Goal: Task Accomplishment & Management: Manage account settings

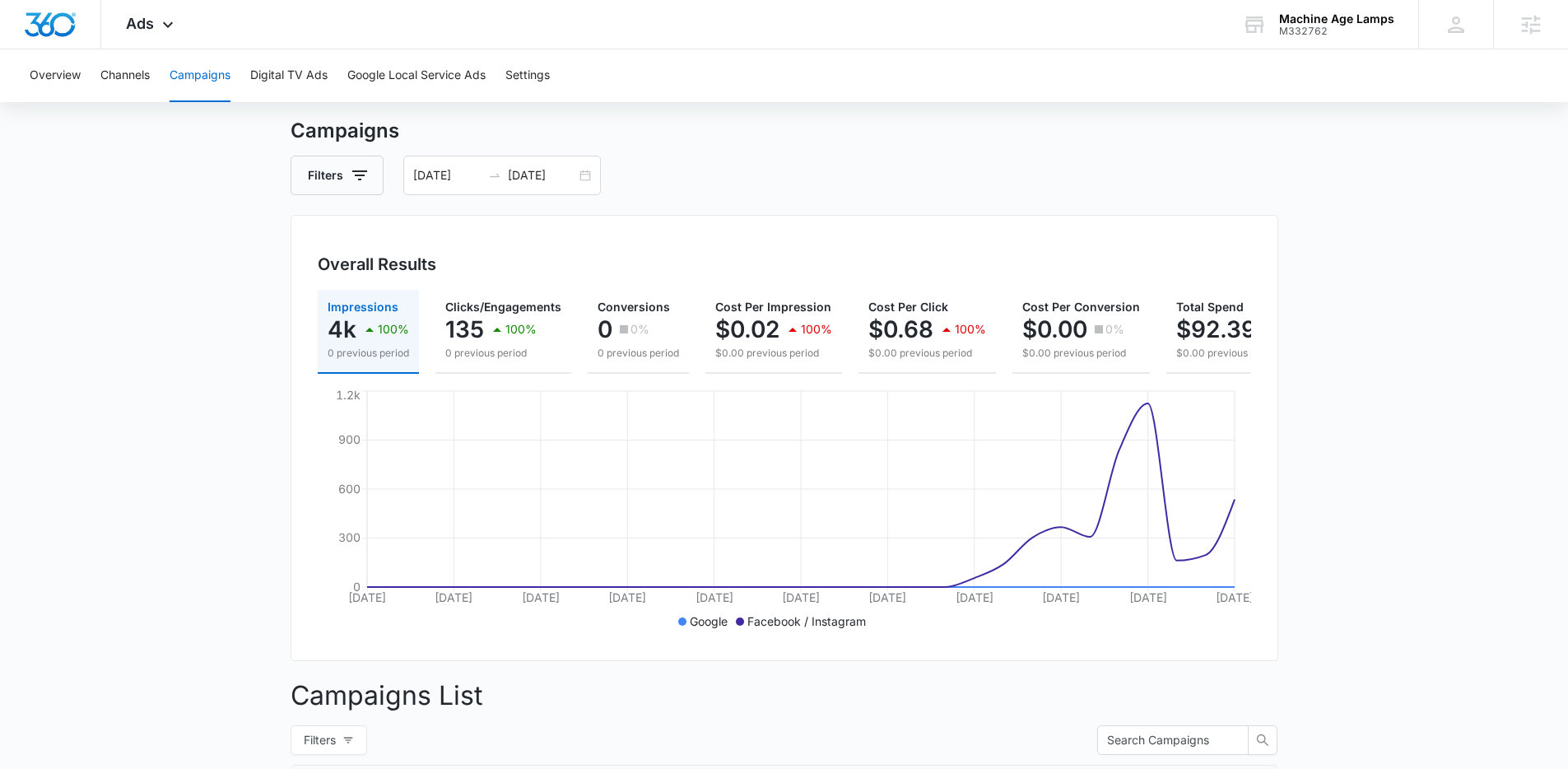
scroll to position [48, 0]
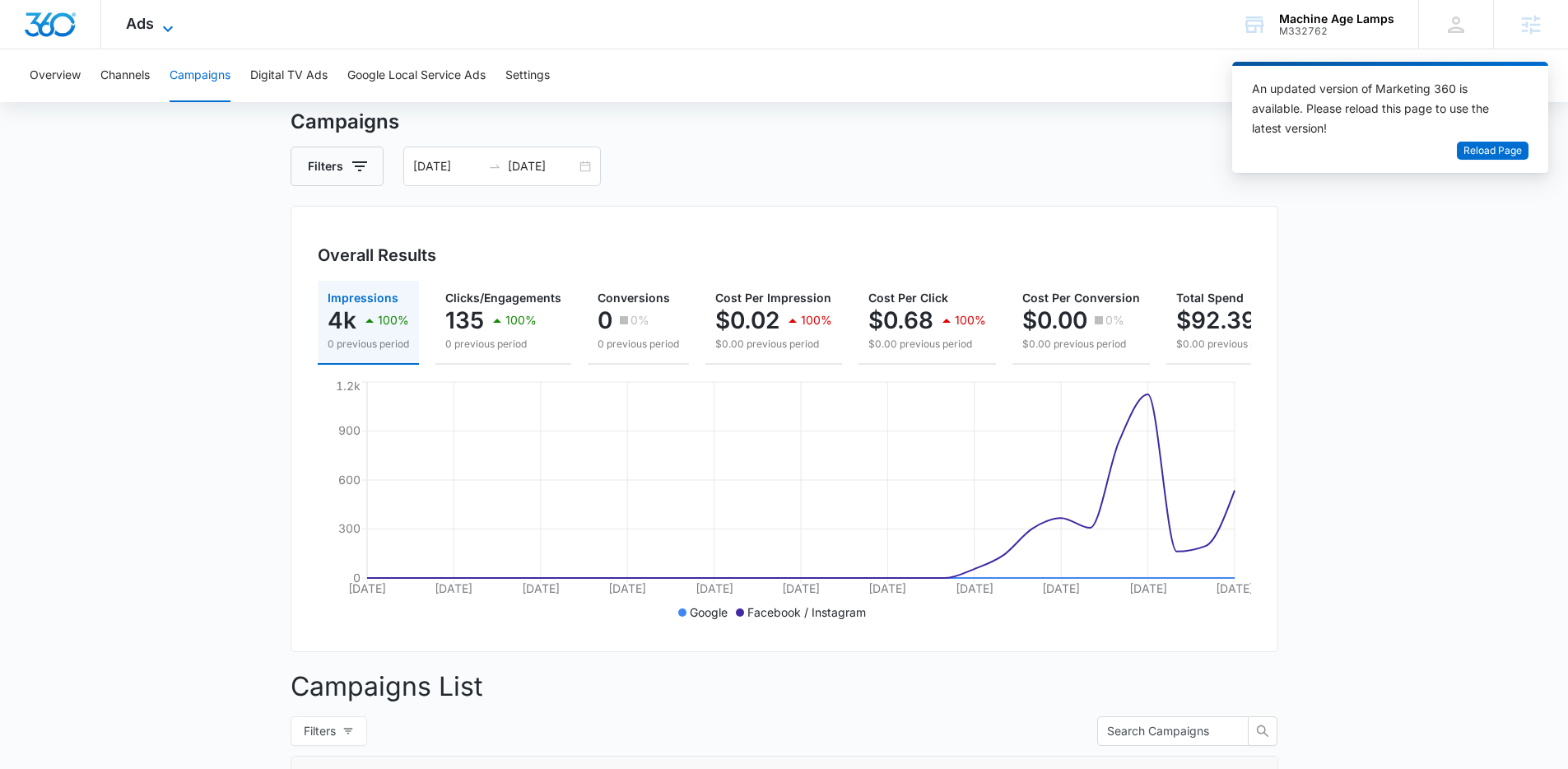
click at [146, 16] on span "Ads" at bounding box center [140, 24] width 28 height 18
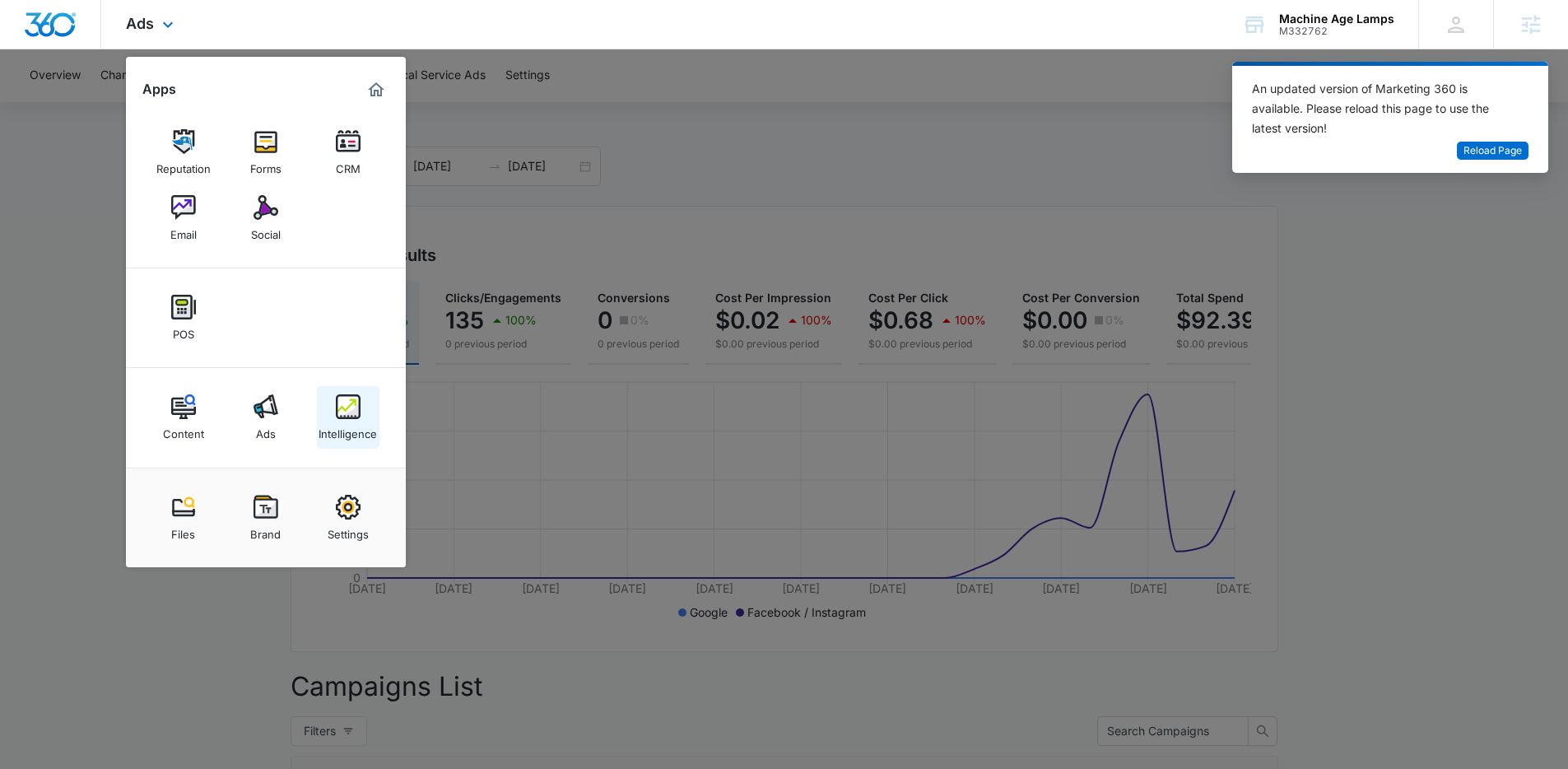
click at [351, 409] on img at bounding box center [348, 406] width 25 height 25
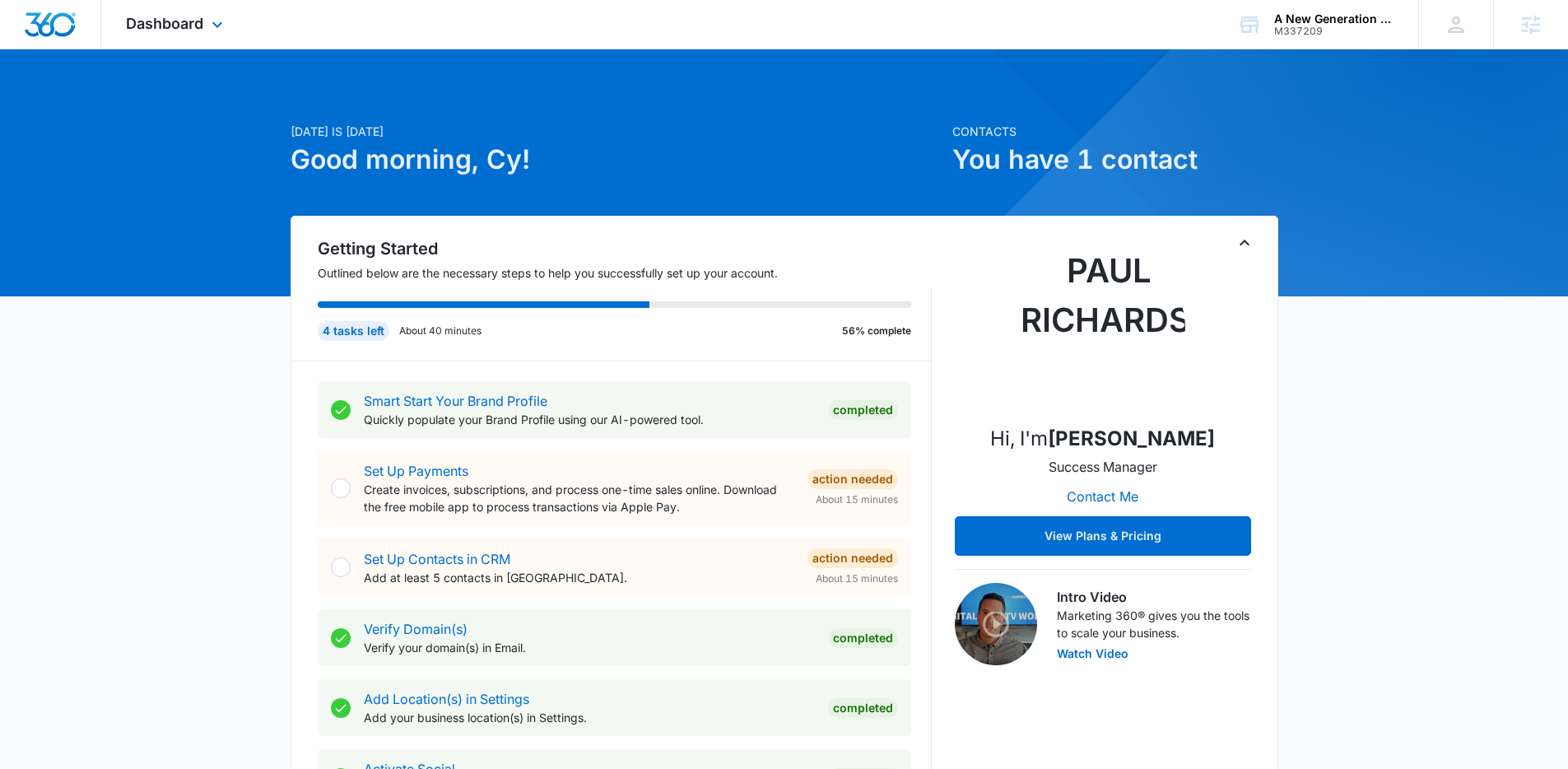
click at [194, 13] on div "Dashboard Apps Reputation Websites Forms CRM Email Social POS Content Ads Intel…" at bounding box center [176, 24] width 150 height 48
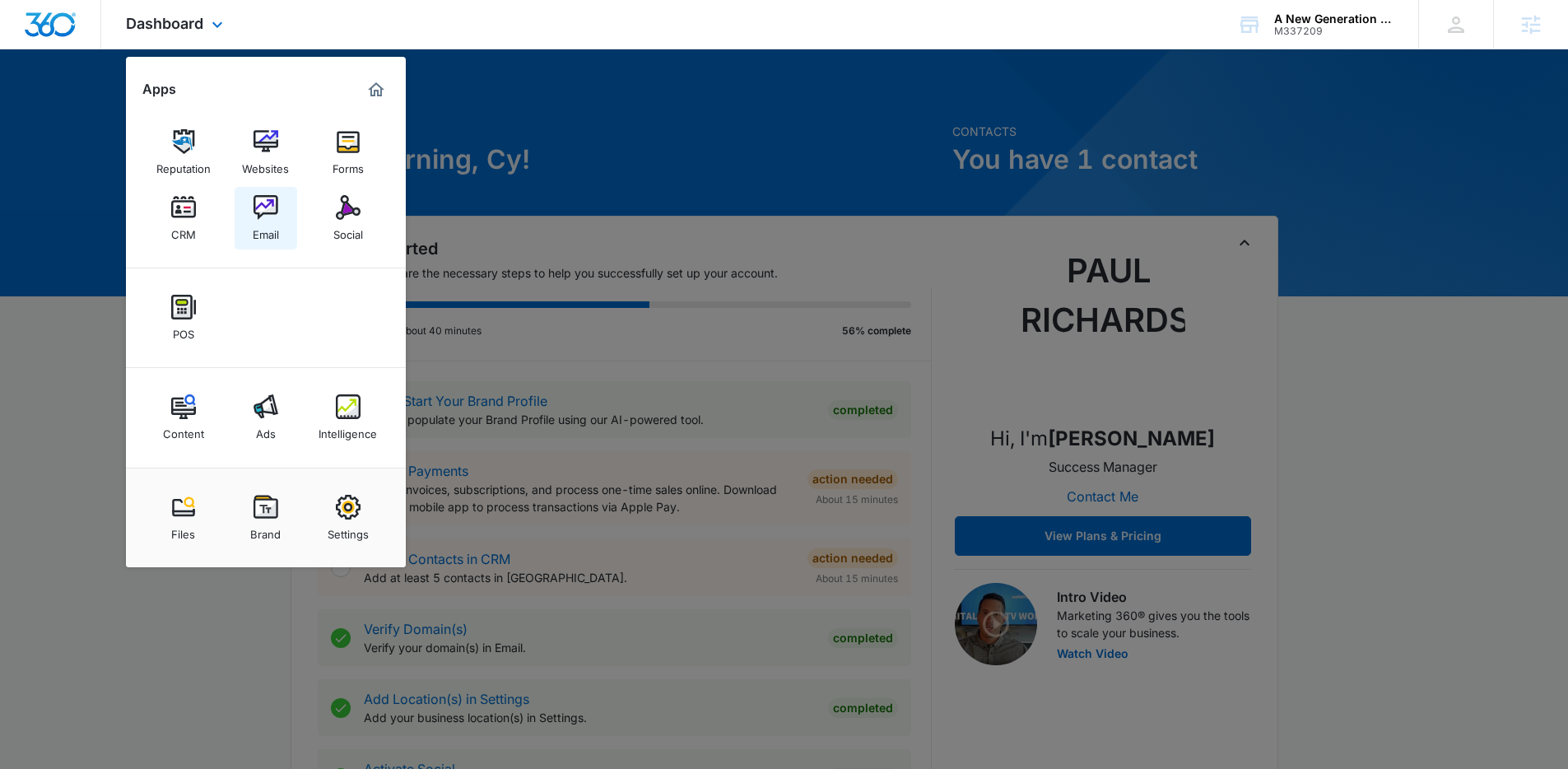
click at [263, 207] on img at bounding box center [265, 207] width 25 height 25
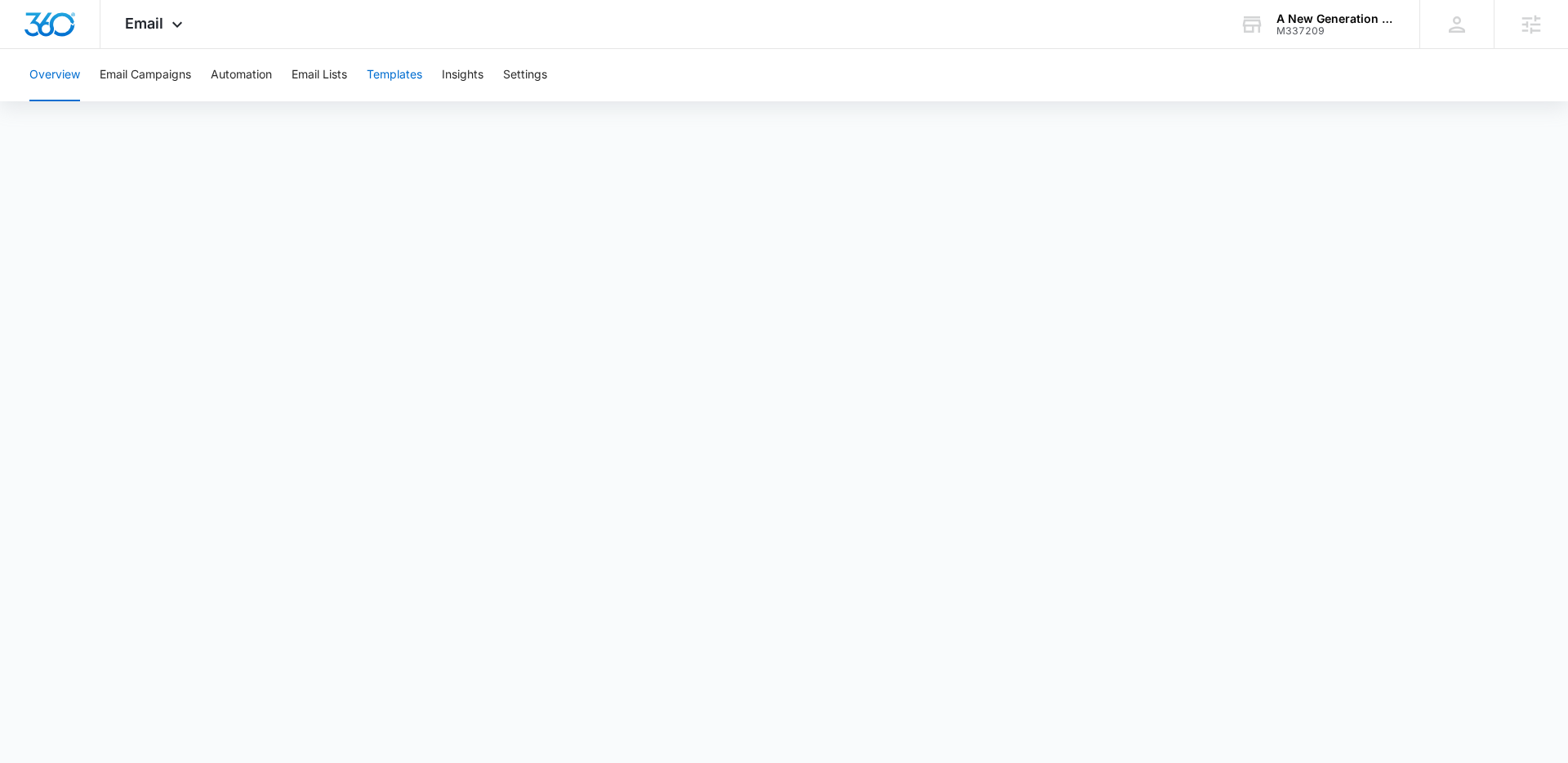
click at [416, 69] on button "Templates" at bounding box center [394, 75] width 56 height 53
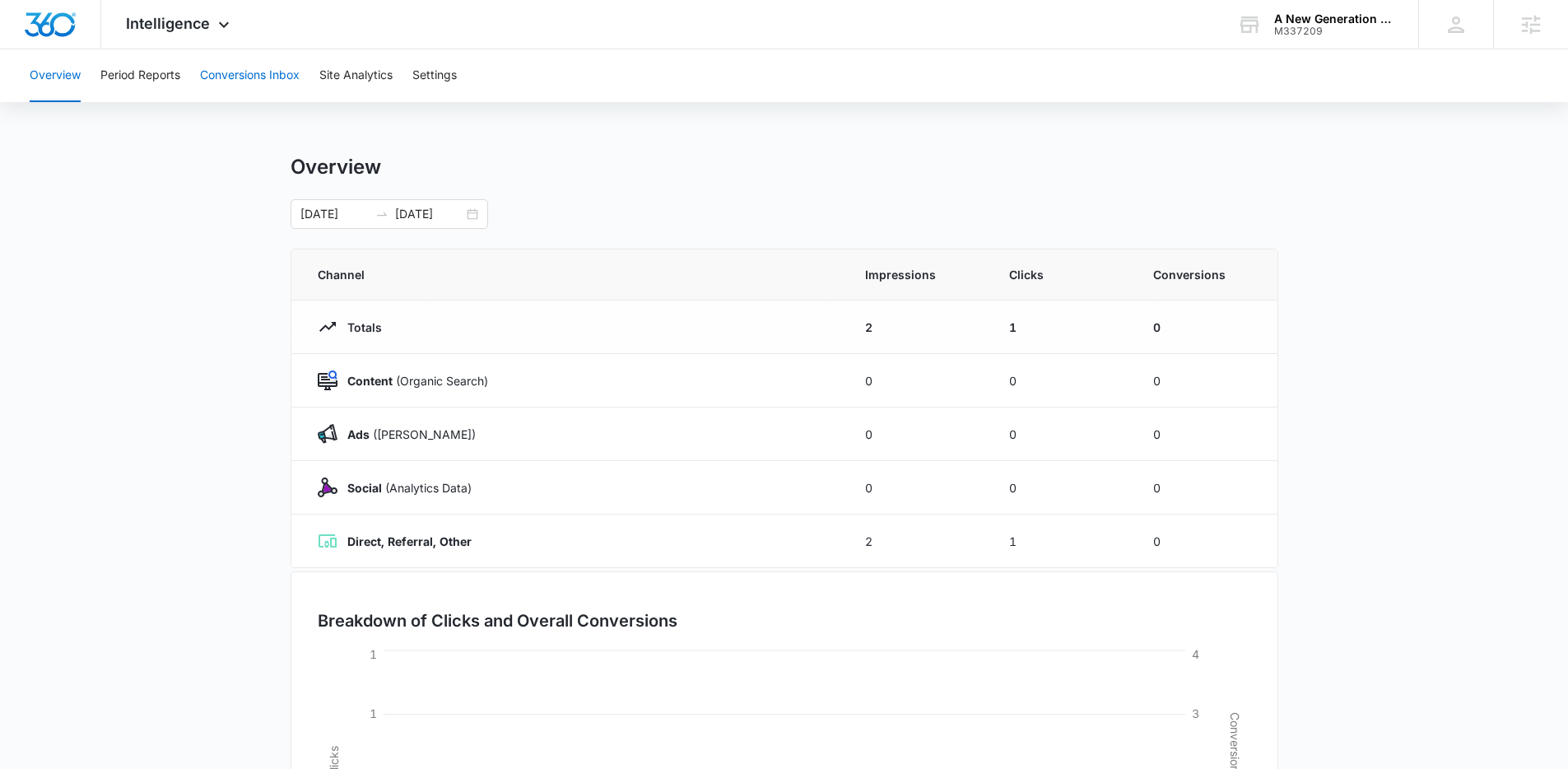
click at [252, 81] on button "Conversions Inbox" at bounding box center [250, 76] width 99 height 53
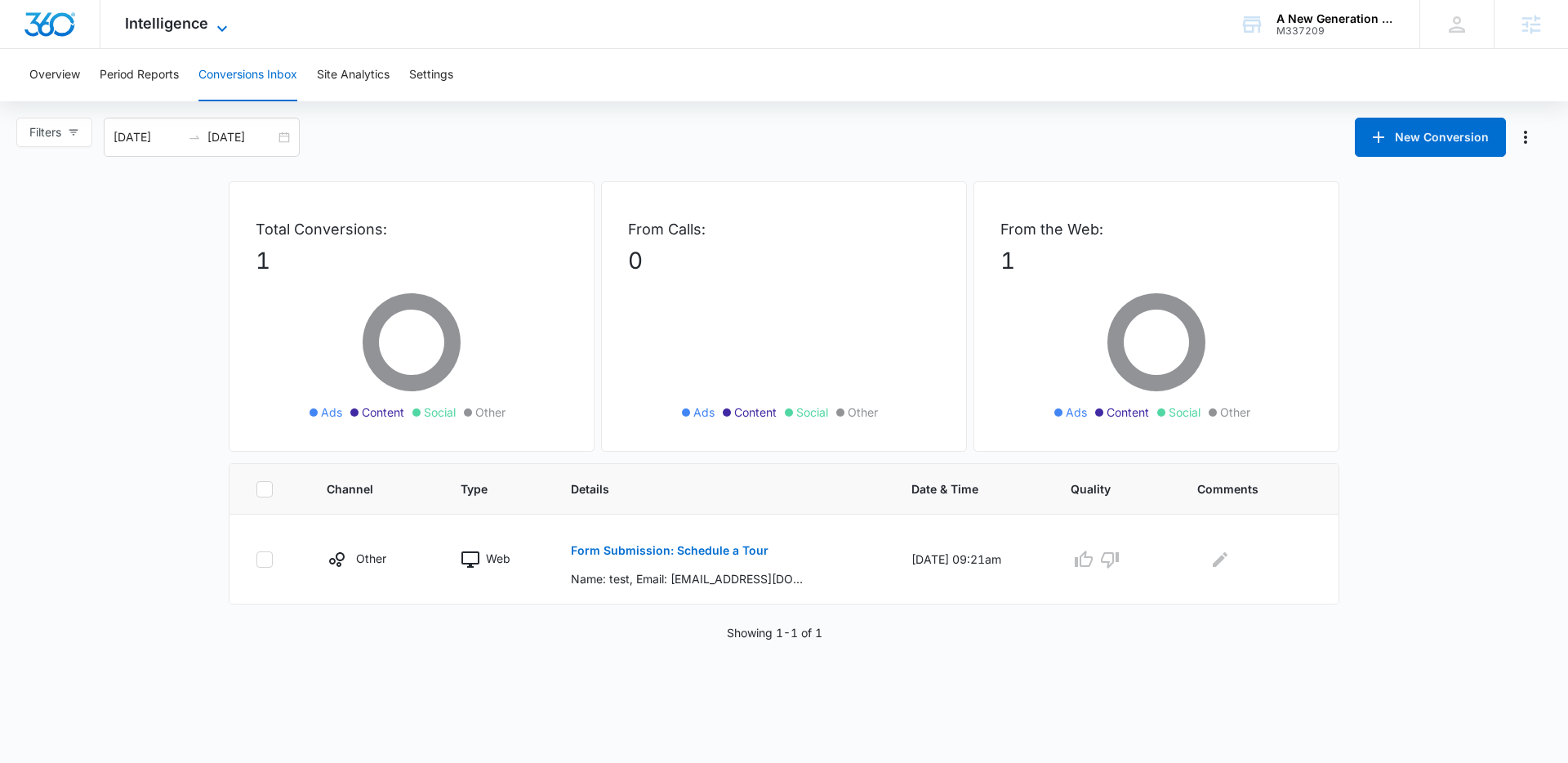
click at [161, 19] on span "Intelligence" at bounding box center [166, 23] width 83 height 18
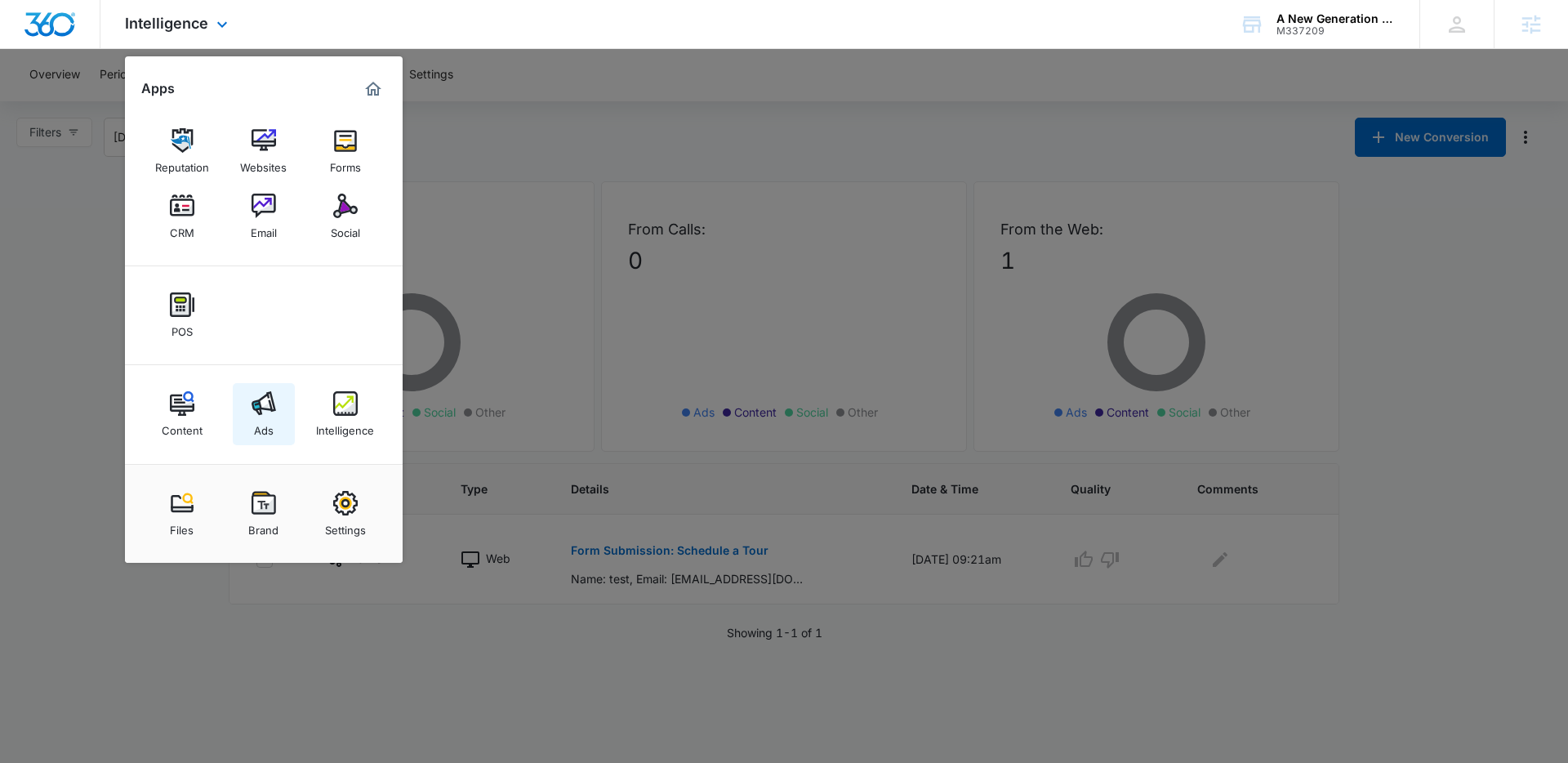
click at [246, 391] on link "Ads" at bounding box center [264, 414] width 62 height 62
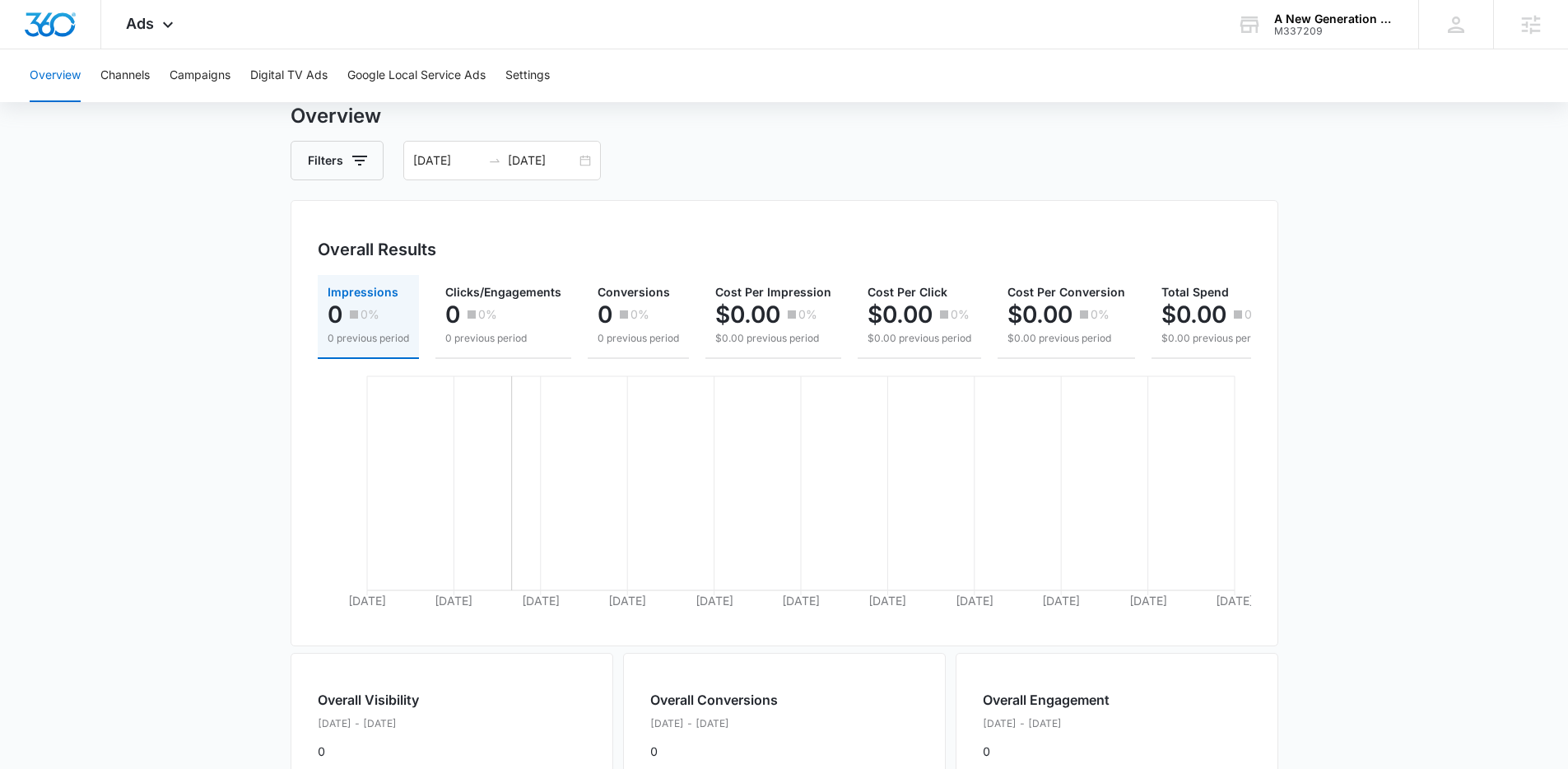
scroll to position [50, 0]
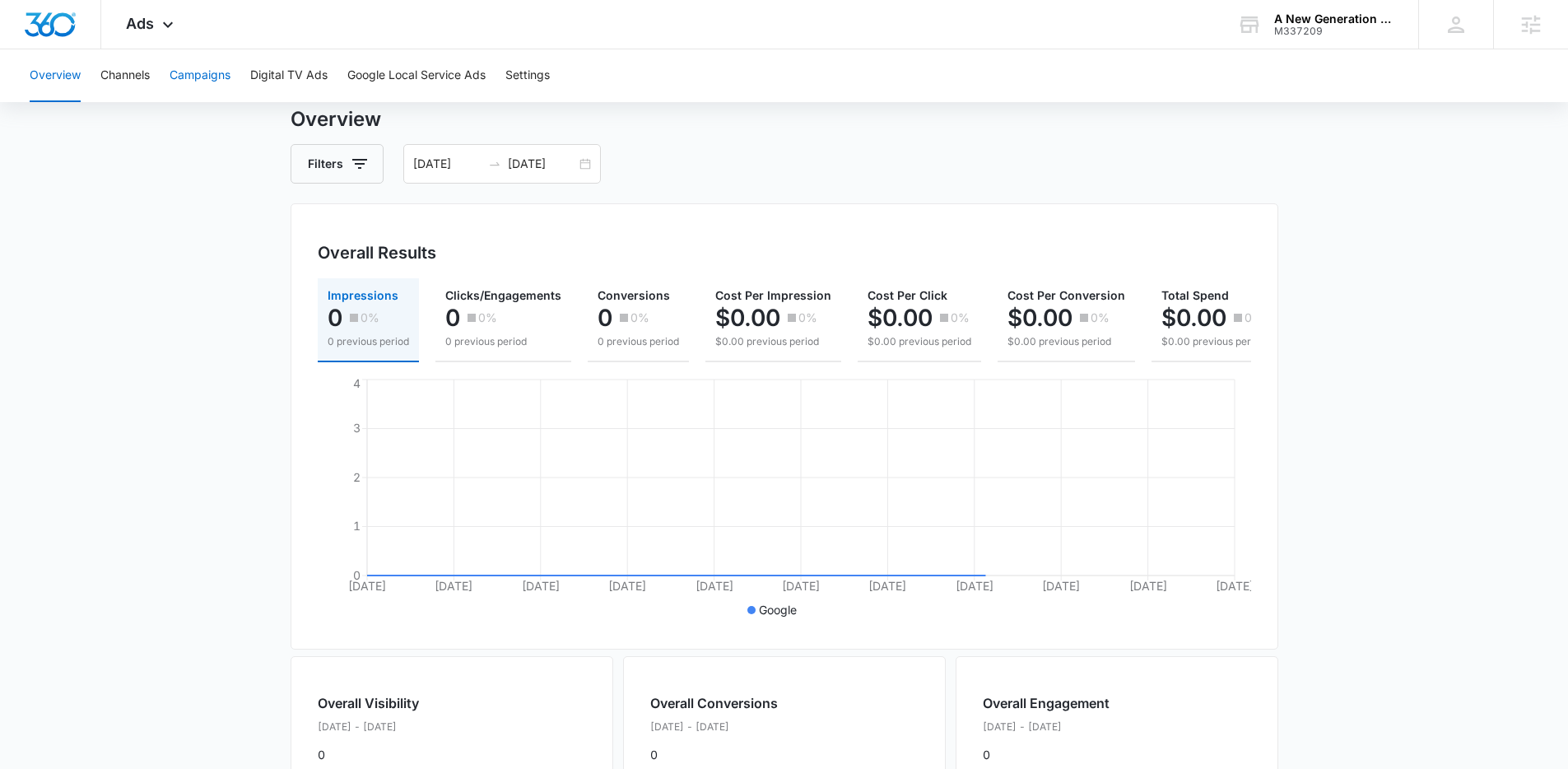
click at [199, 87] on button "Campaigns" at bounding box center [200, 76] width 61 height 53
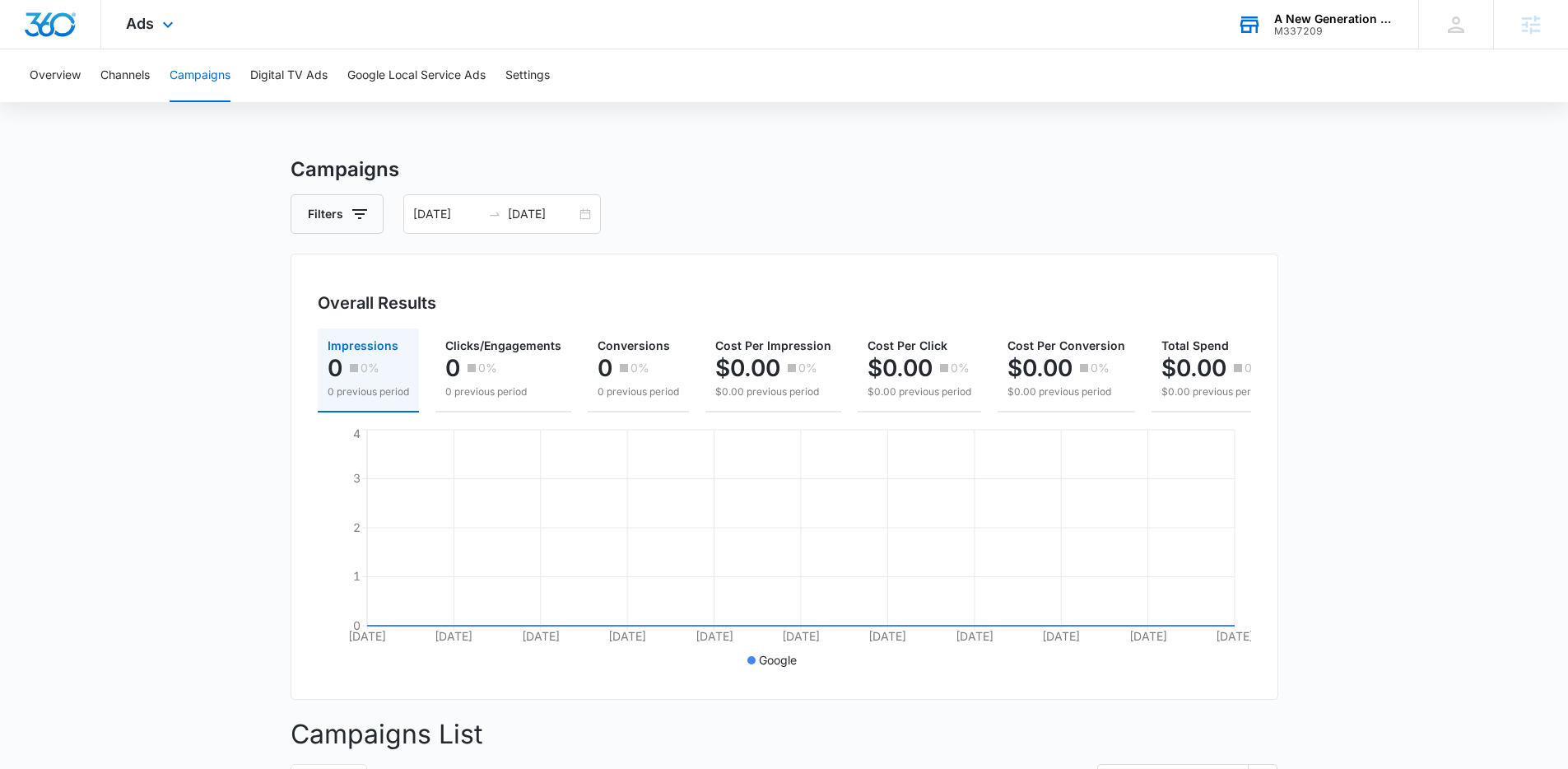
click at [1274, 27] on div "M337209" at bounding box center [1334, 31] width 120 height 12
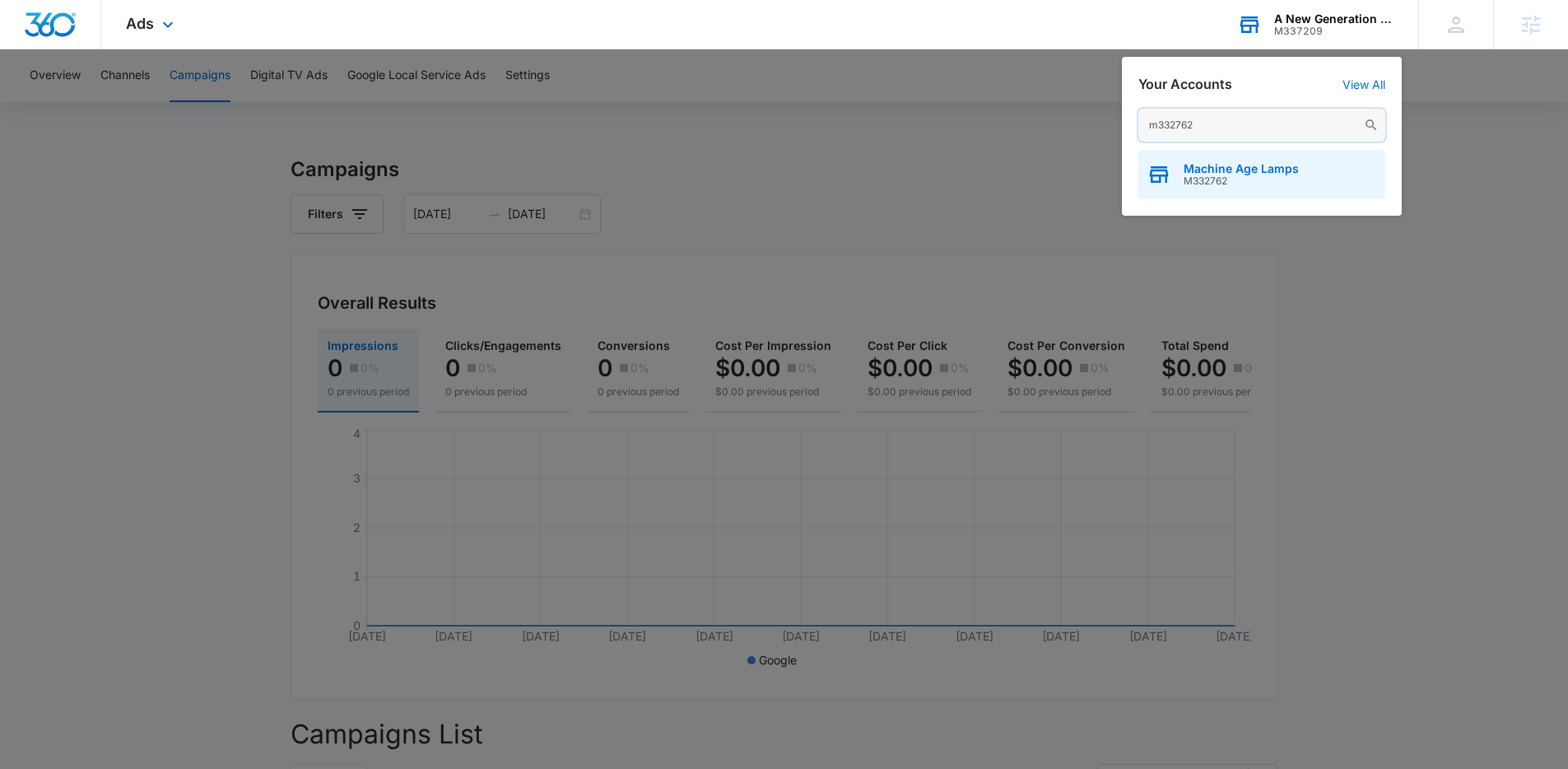
type input "m332762"
click at [1261, 176] on span "M332762" at bounding box center [1241, 181] width 115 height 12
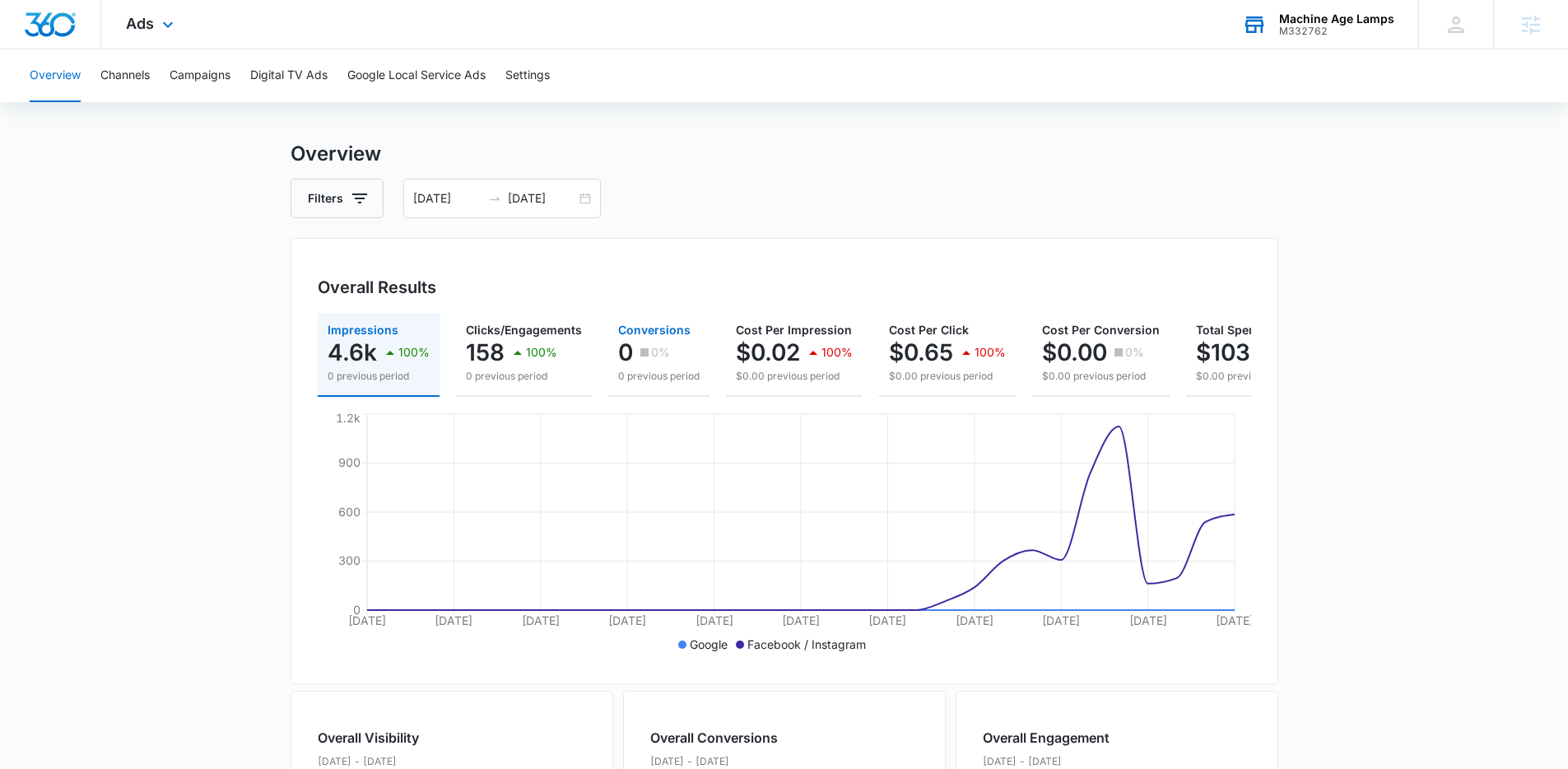
scroll to position [14, 0]
click at [210, 73] on button "Campaigns" at bounding box center [200, 76] width 61 height 53
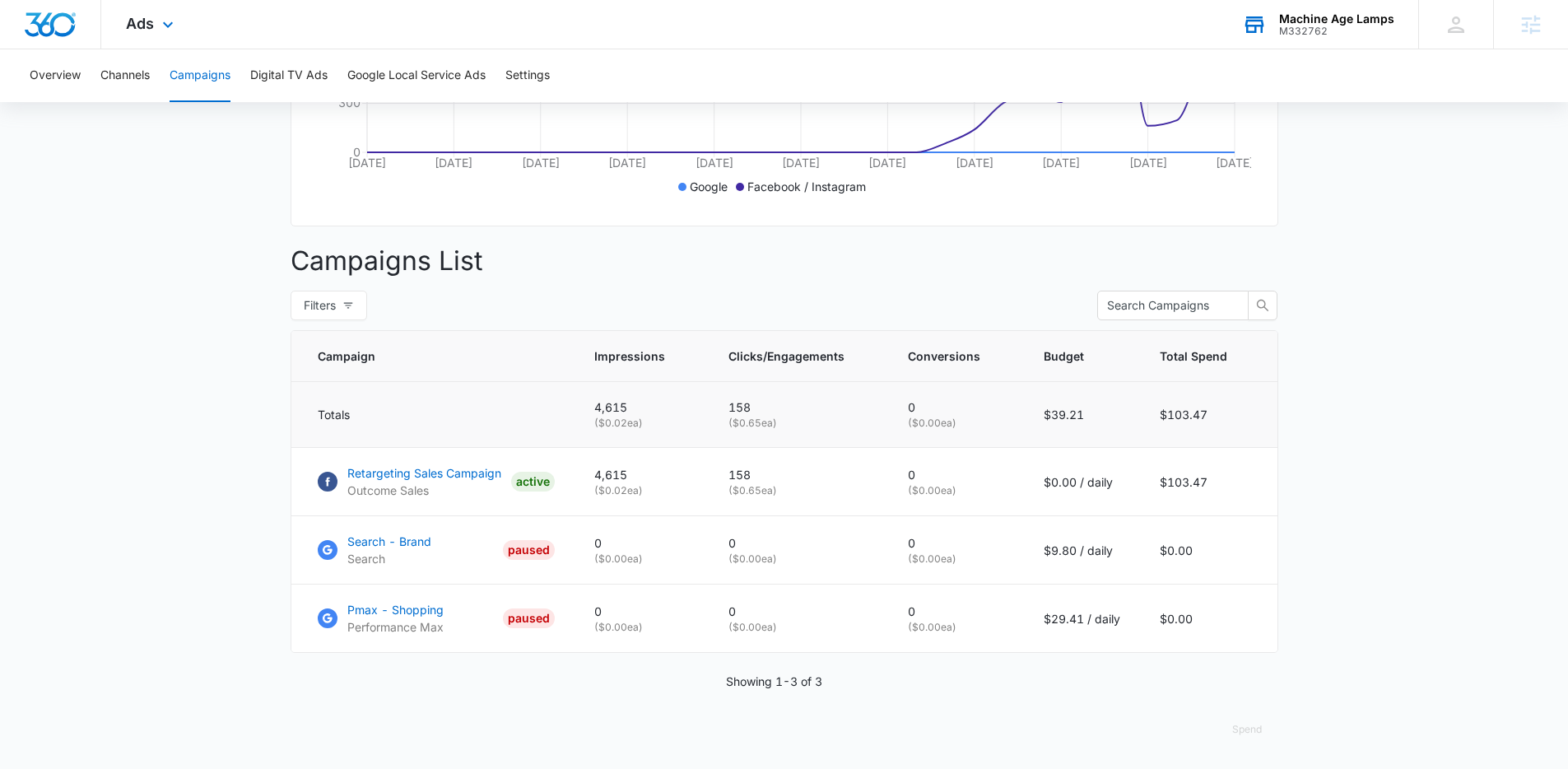
scroll to position [485, 0]
click at [124, 23] on div "Ads Apps Reputation Forms CRM Email Social POS Content Ads Intelligence Files B…" at bounding box center [151, 24] width 101 height 48
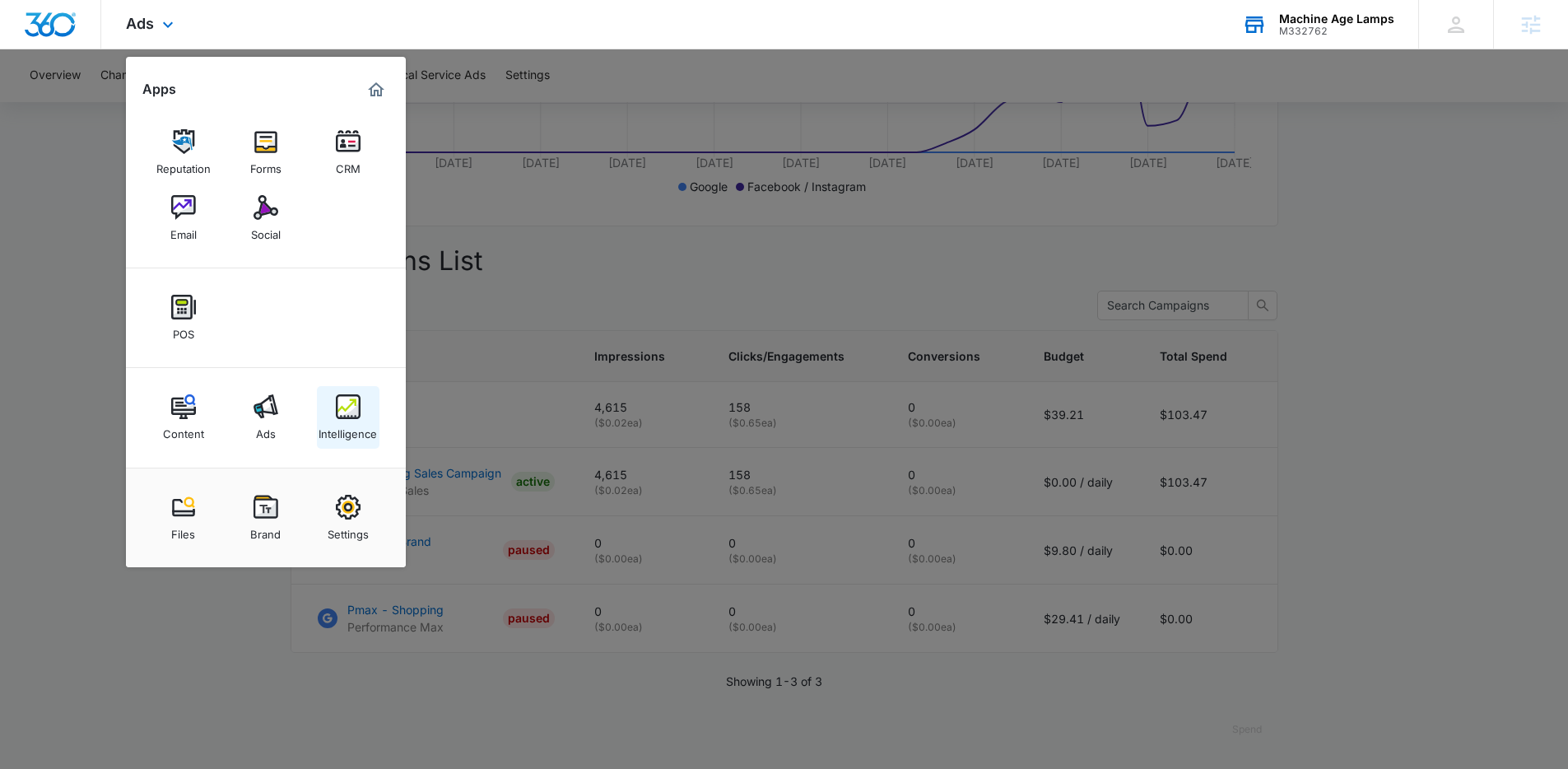
click at [350, 427] on div "Intelligence" at bounding box center [347, 429] width 58 height 22
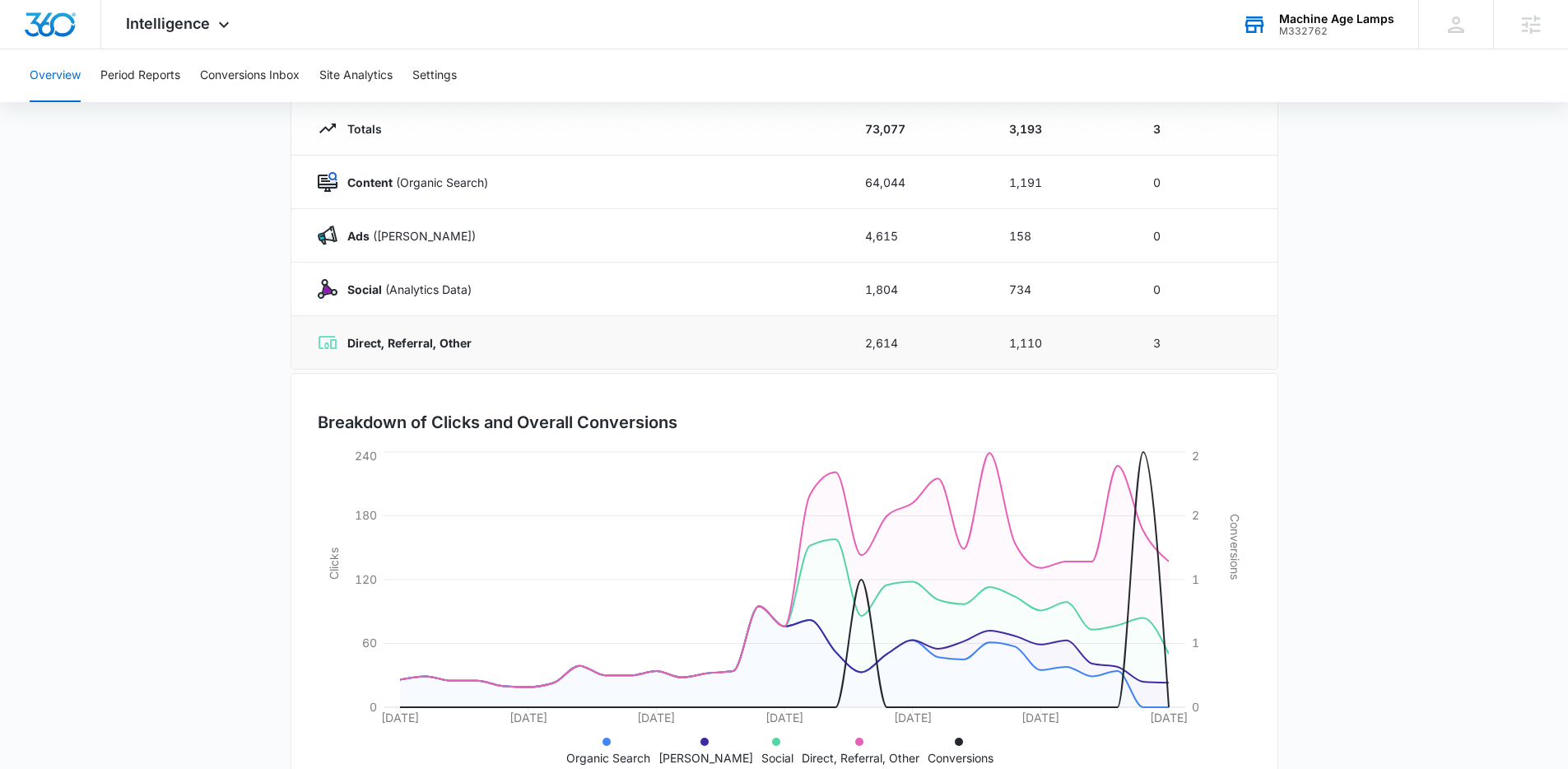
scroll to position [202, 0]
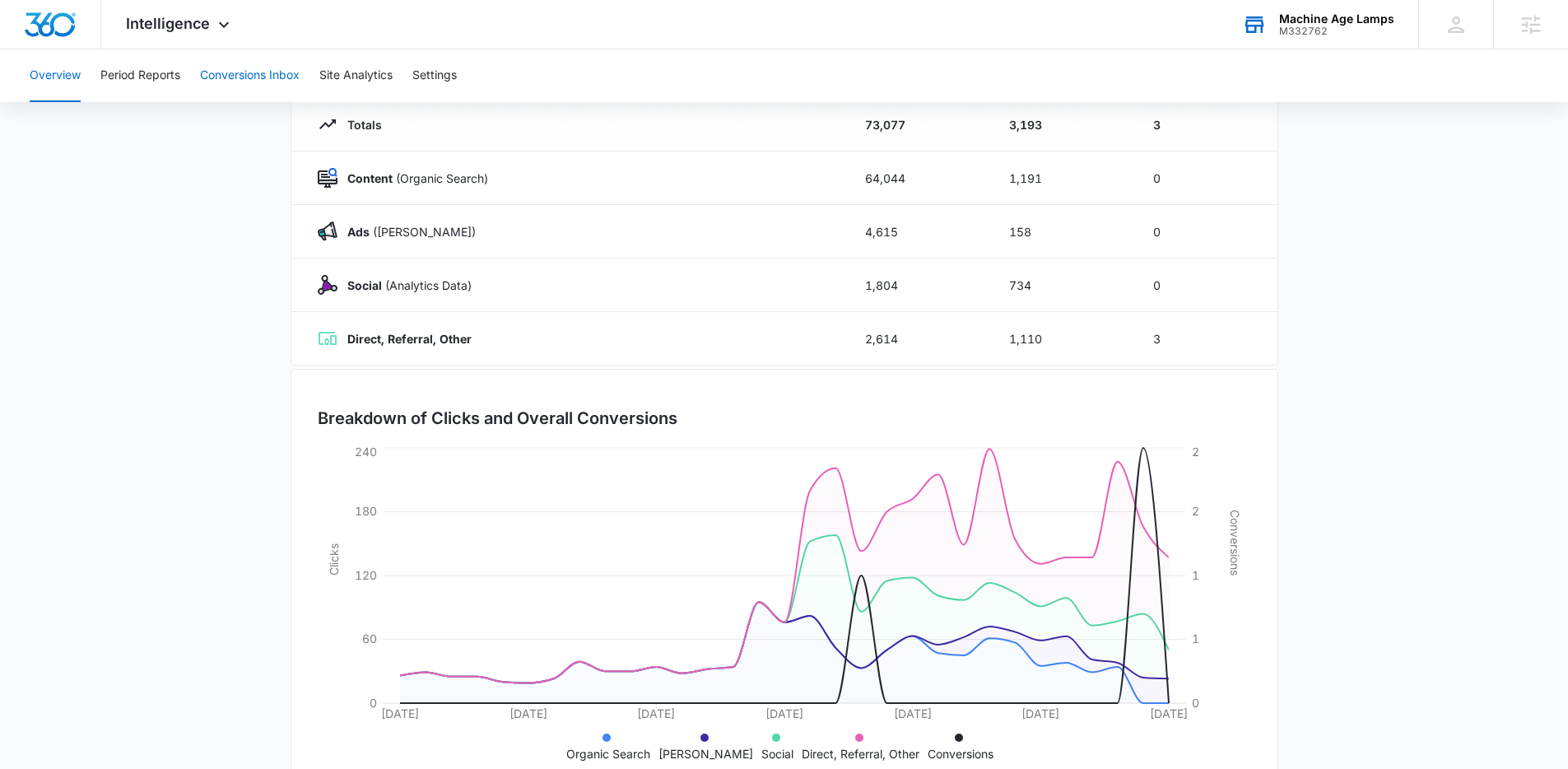
click at [244, 67] on button "Conversions Inbox" at bounding box center [250, 76] width 99 height 53
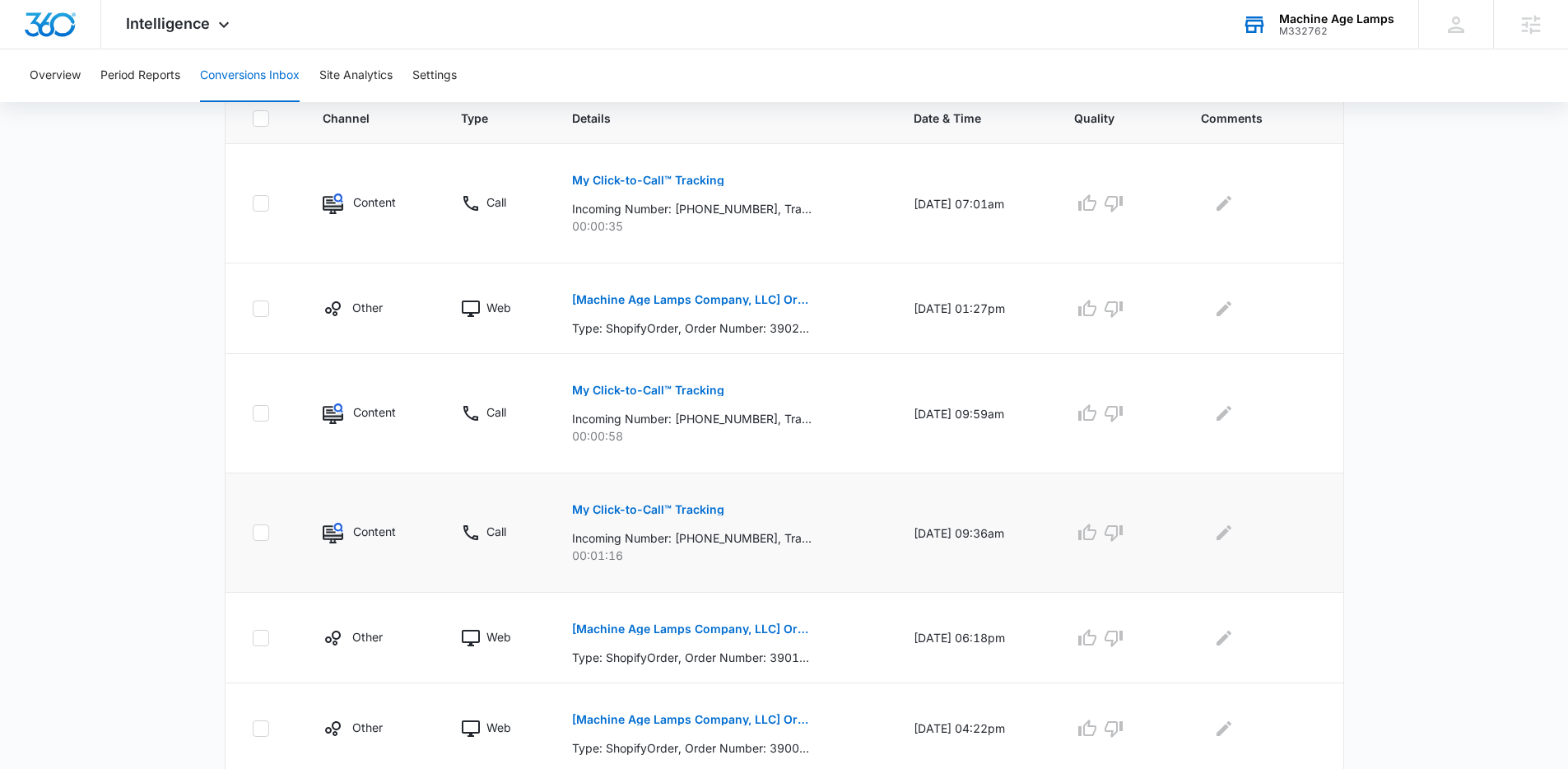
scroll to position [389, 0]
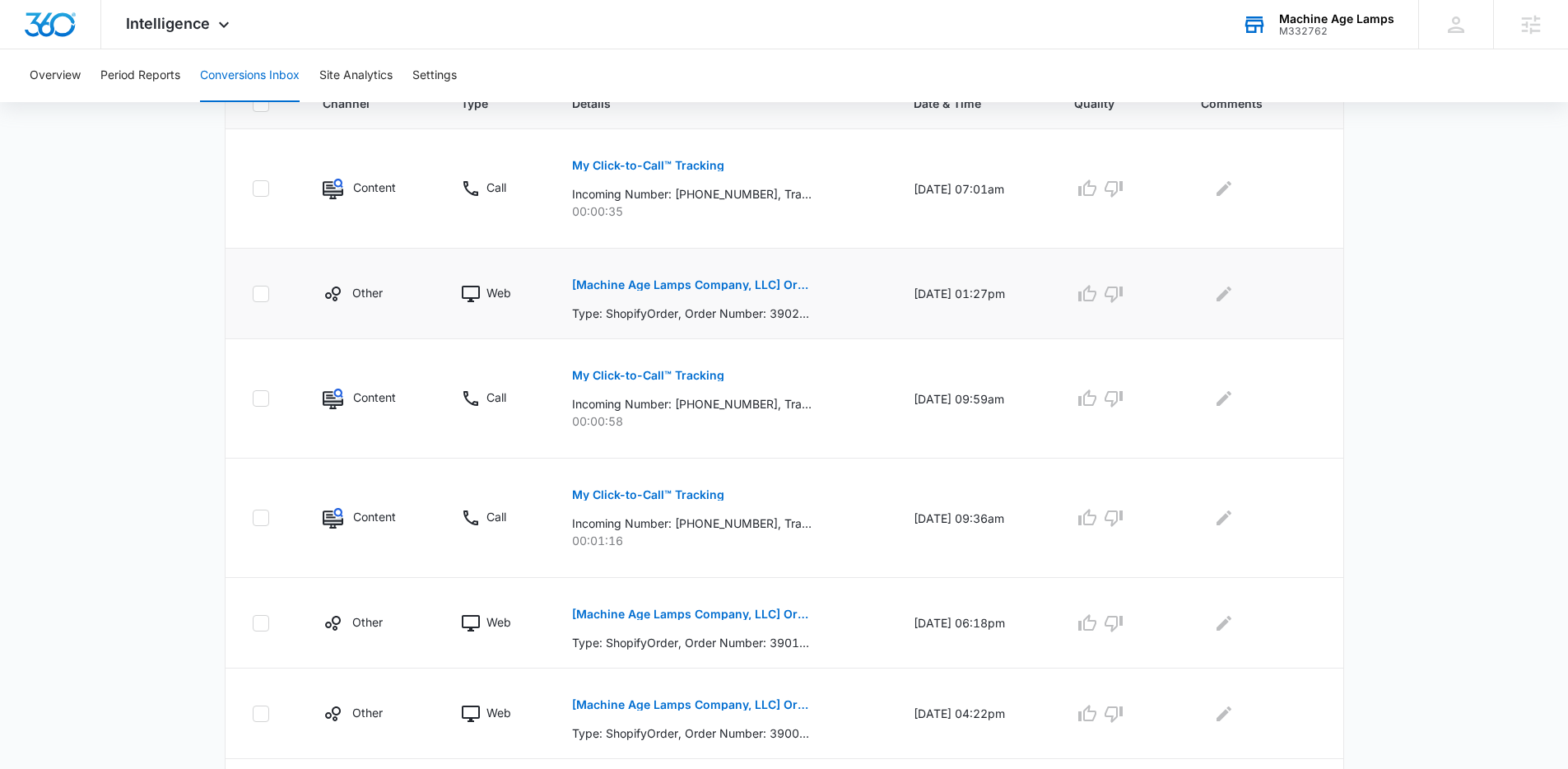
click at [682, 277] on button "[Machine Age Lamps Company, LLC] Order #3902 placed by [PERSON_NAME]" at bounding box center [692, 285] width 240 height 39
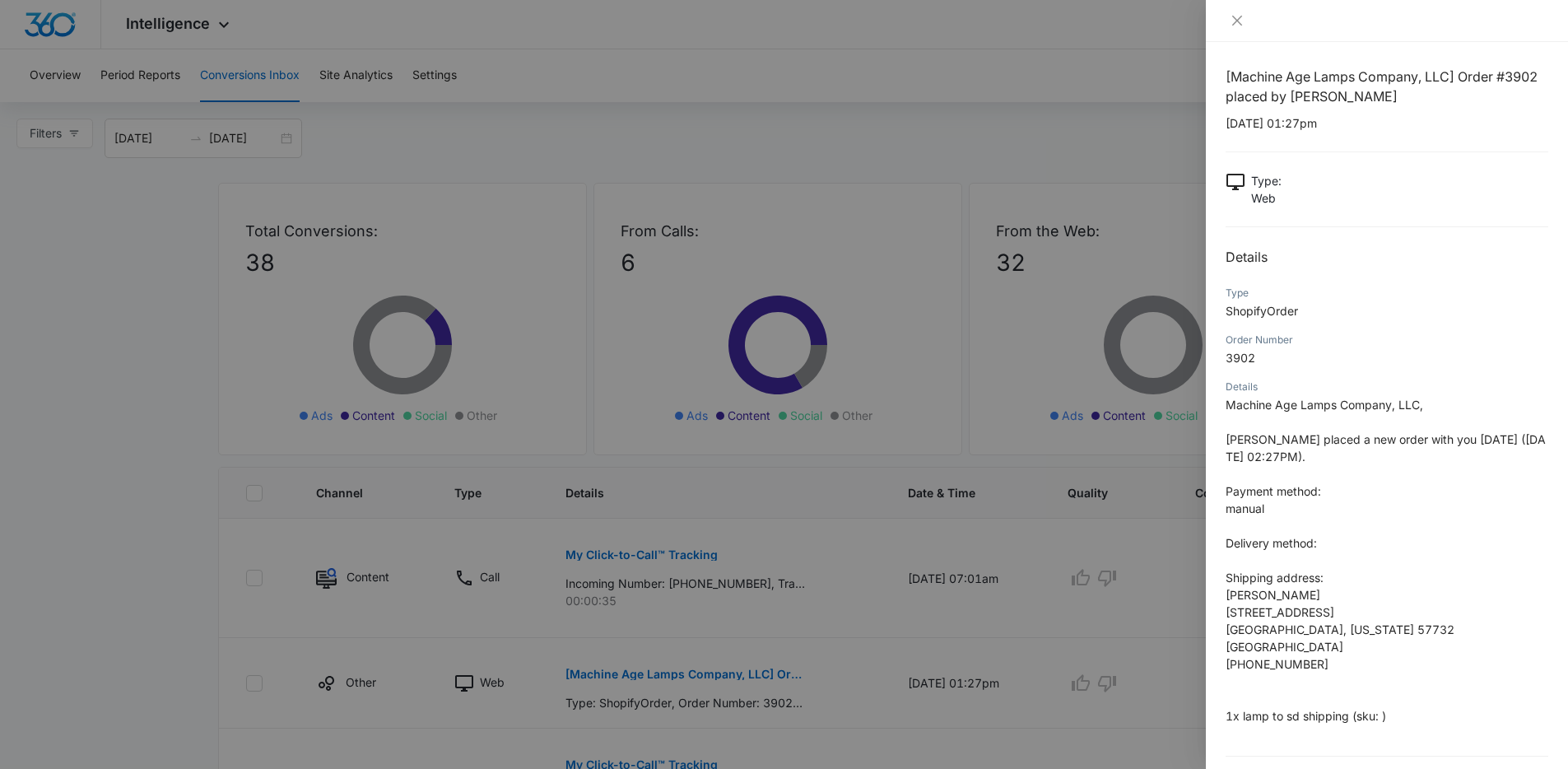
scroll to position [0, 0]
click at [1148, 179] on div at bounding box center [784, 384] width 1568 height 769
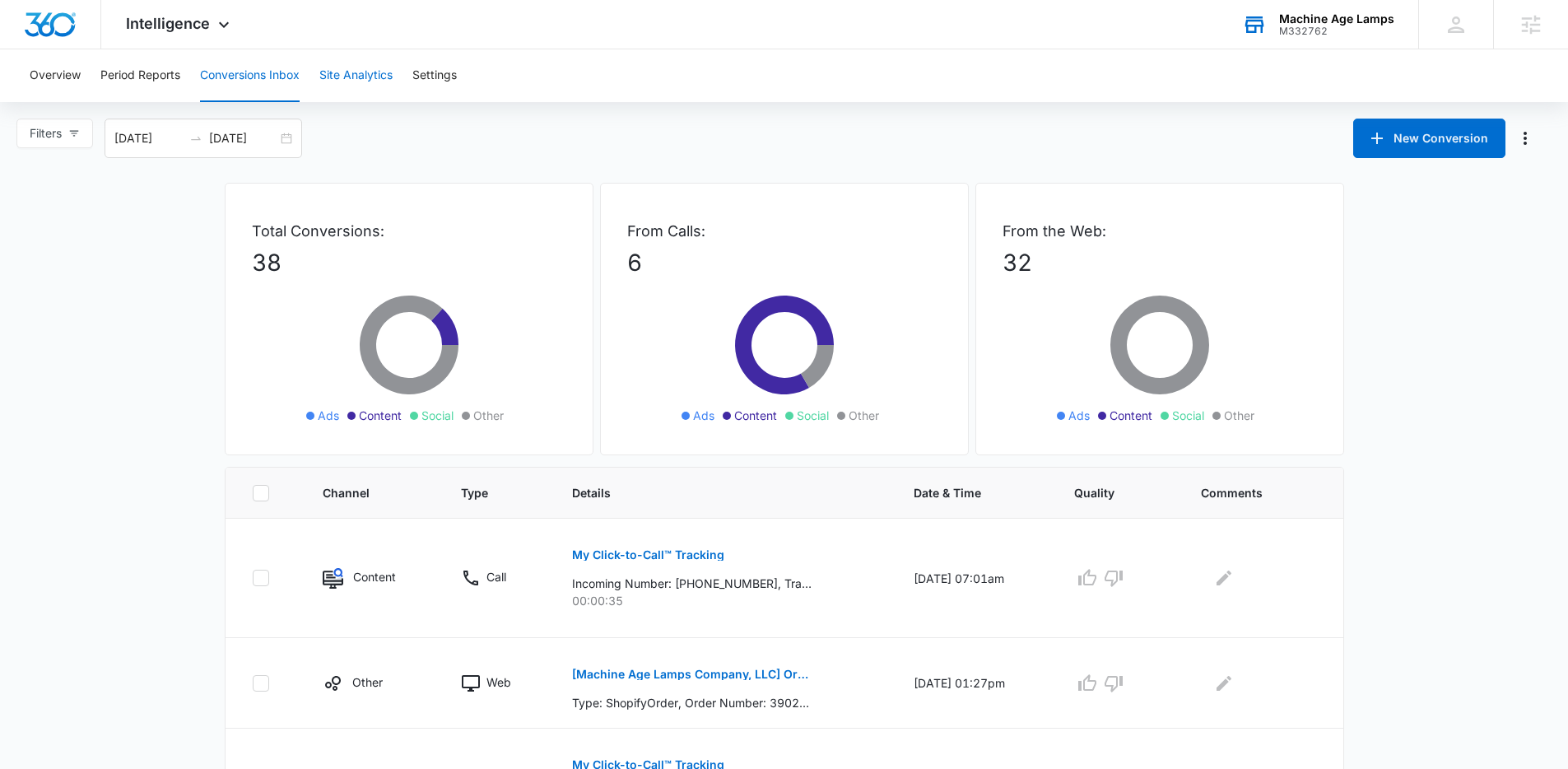
click at [371, 84] on button "Site Analytics" at bounding box center [356, 76] width 74 height 53
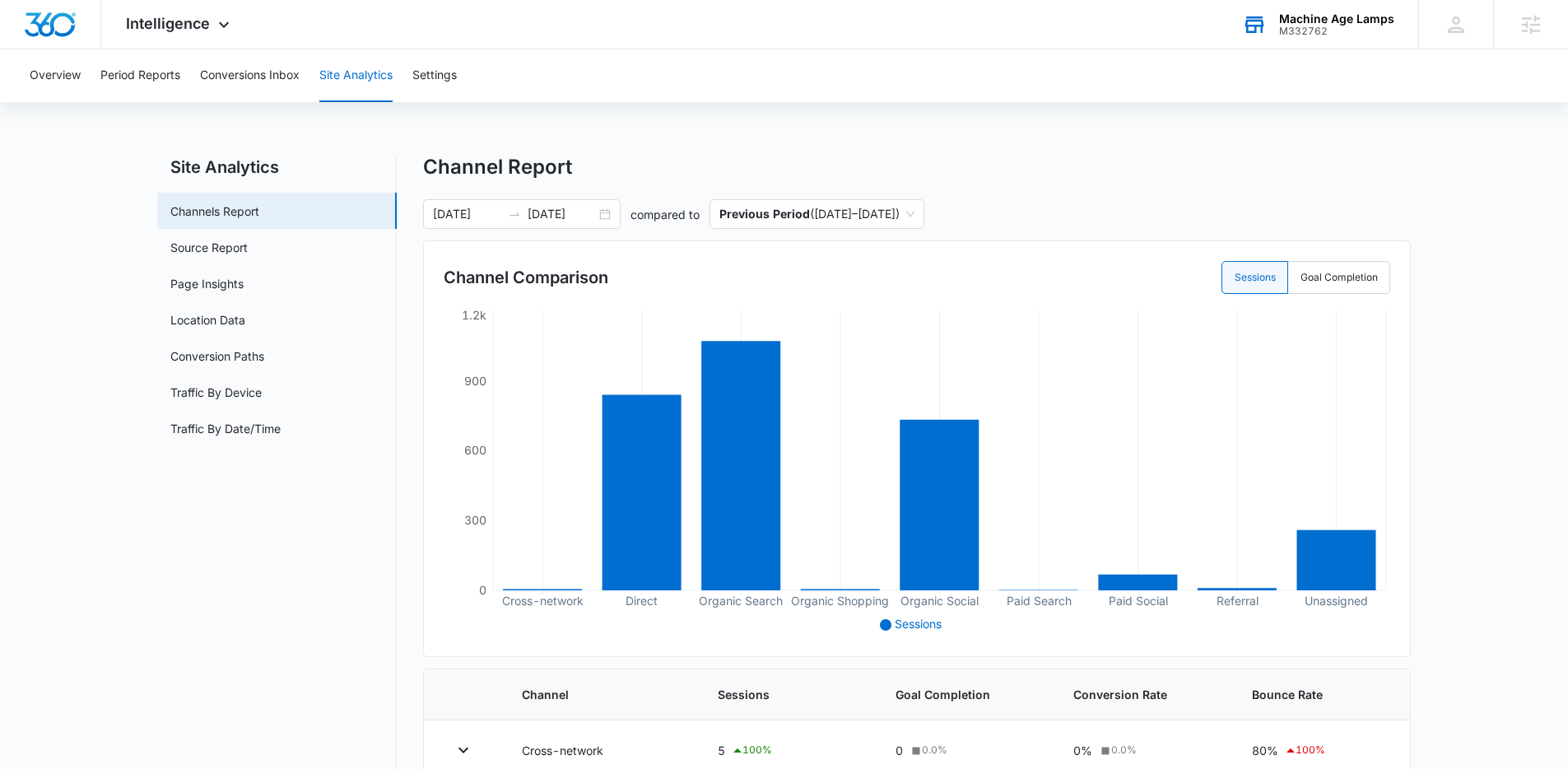
scroll to position [13, 0]
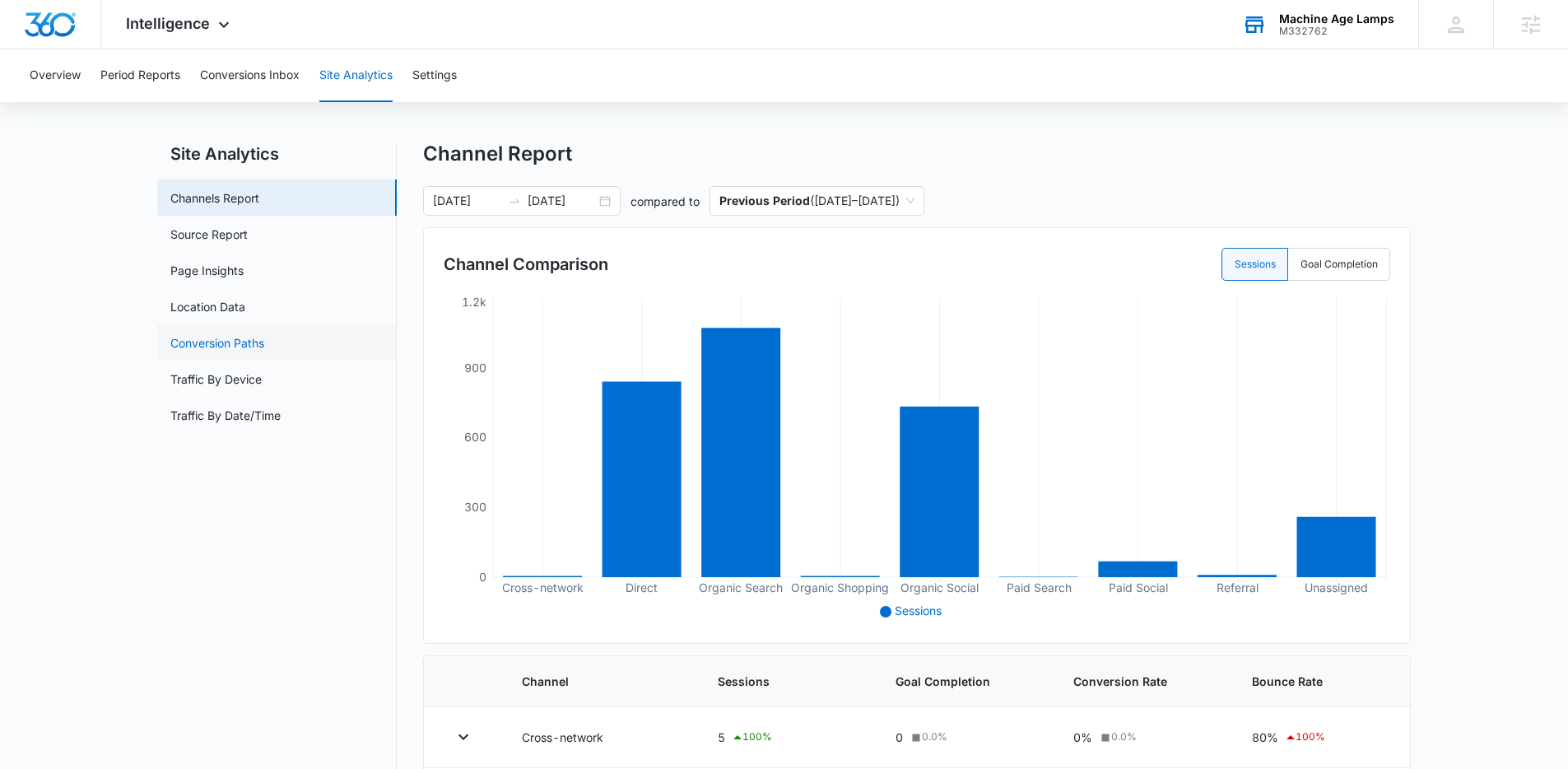
click at [264, 340] on link "Conversion Paths" at bounding box center [217, 343] width 94 height 18
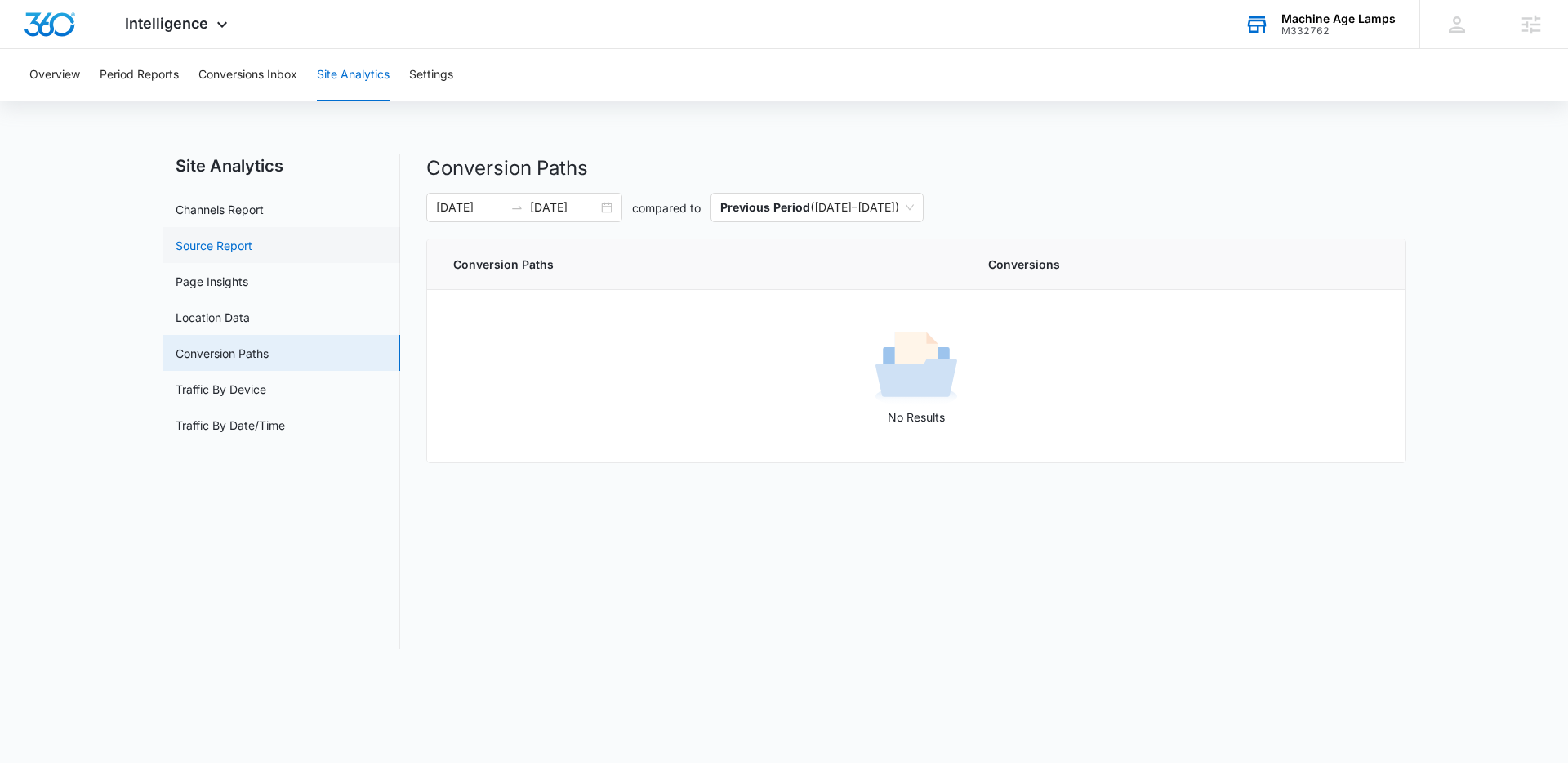
click at [234, 239] on link "Source Report" at bounding box center [213, 246] width 77 height 18
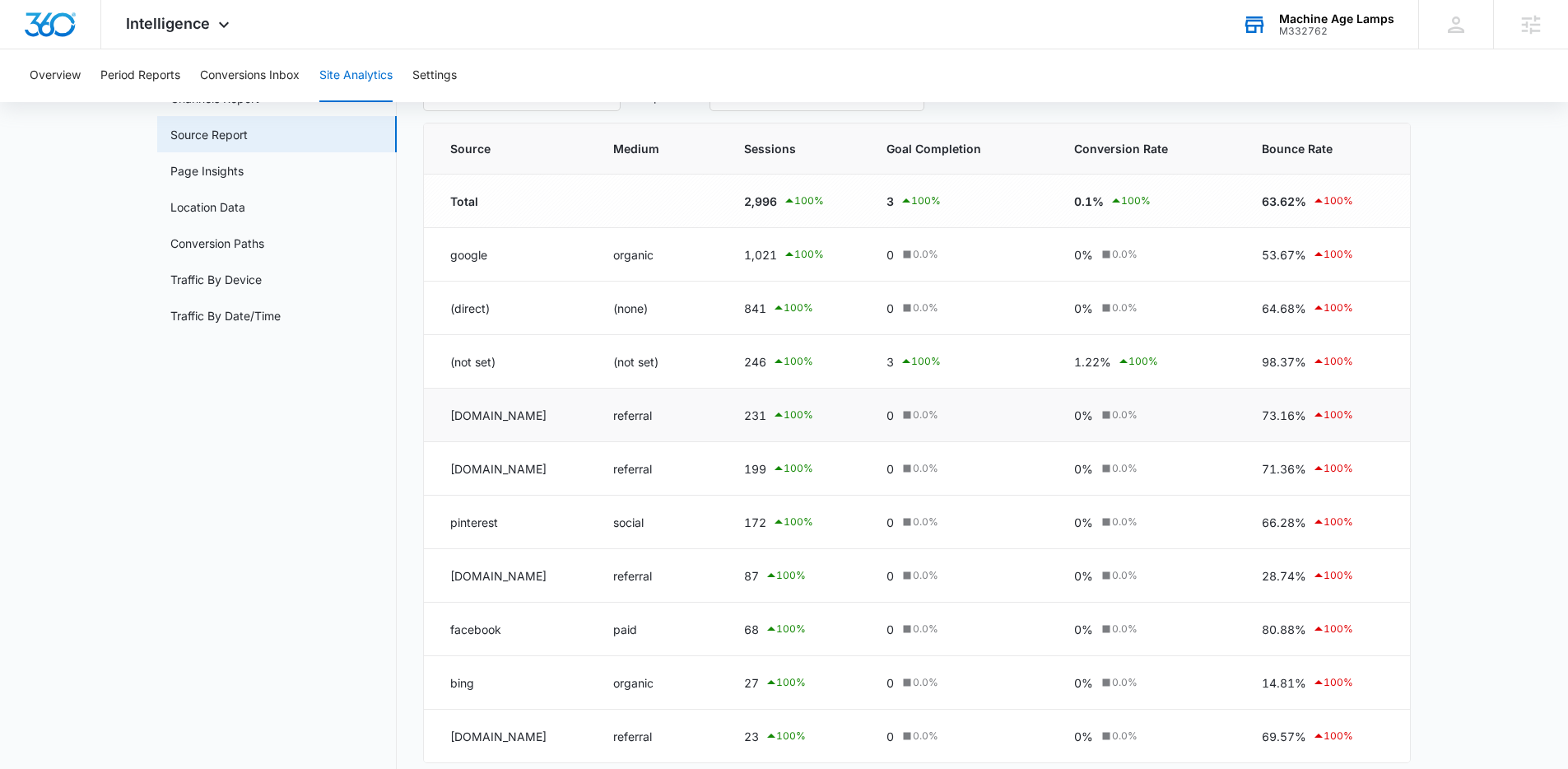
scroll to position [112, 0]
click at [903, 410] on icon at bounding box center [907, 415] width 15 height 15
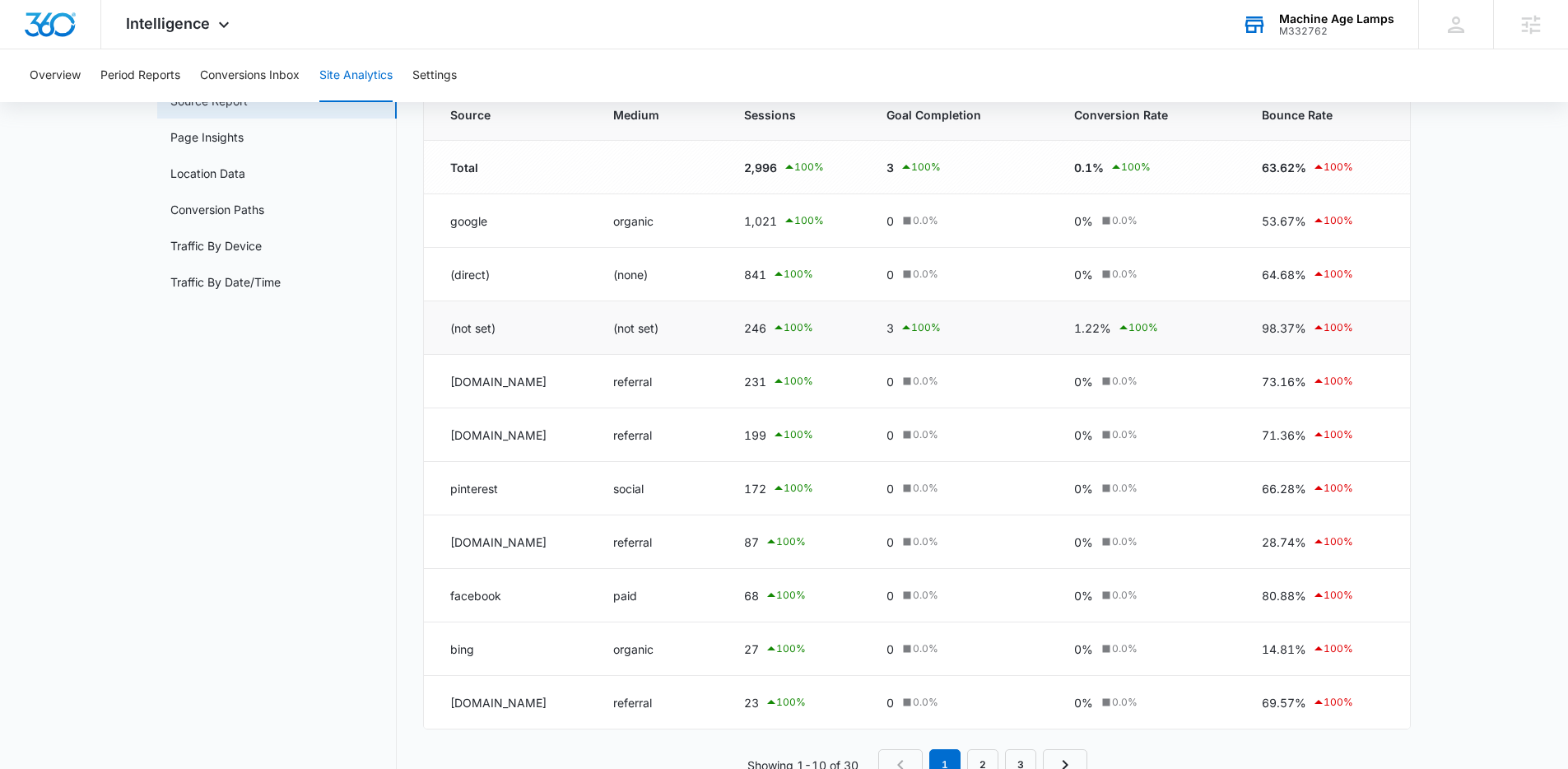
scroll to position [197, 0]
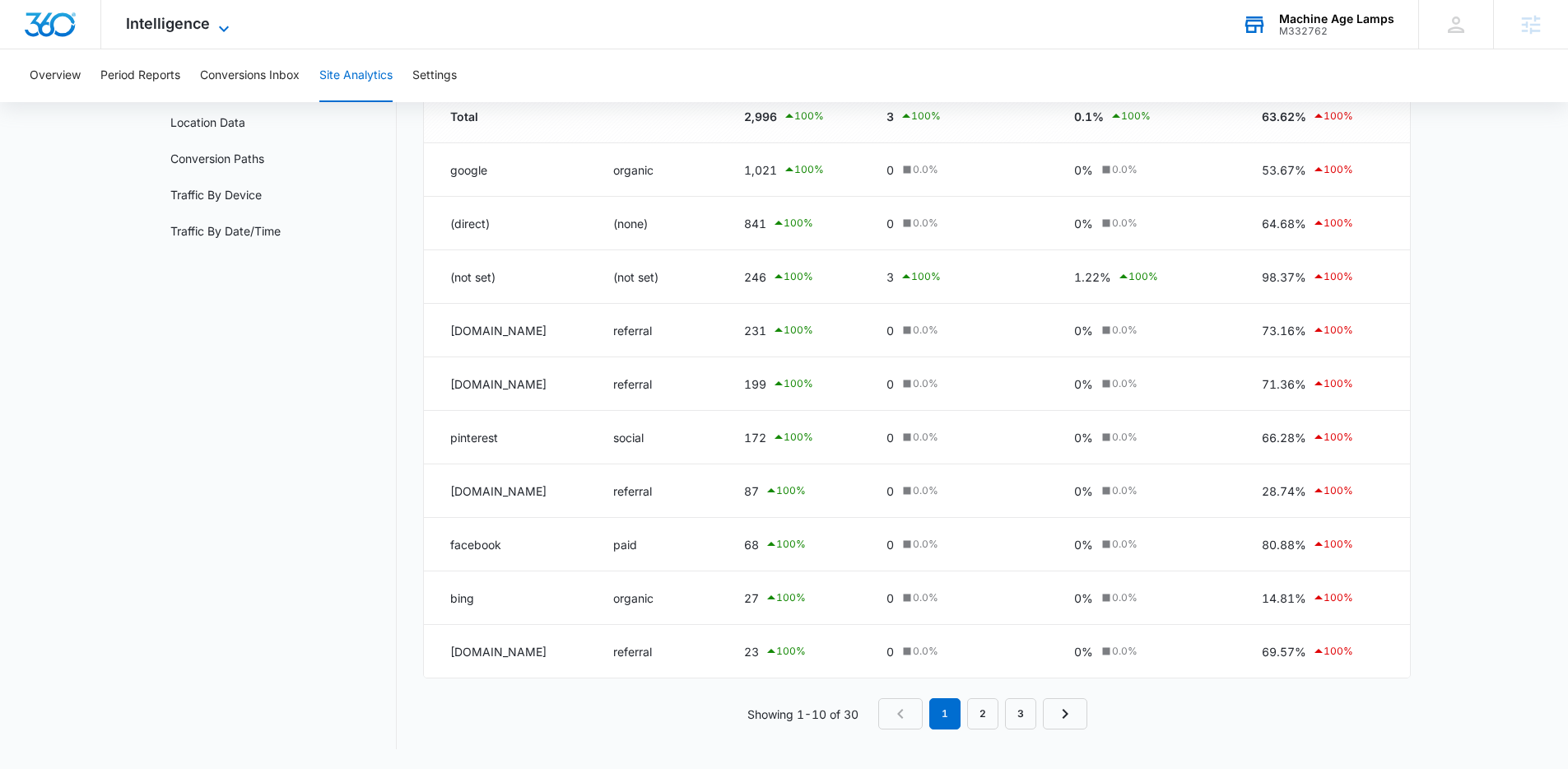
click at [199, 27] on span "Intelligence" at bounding box center [167, 24] width 84 height 18
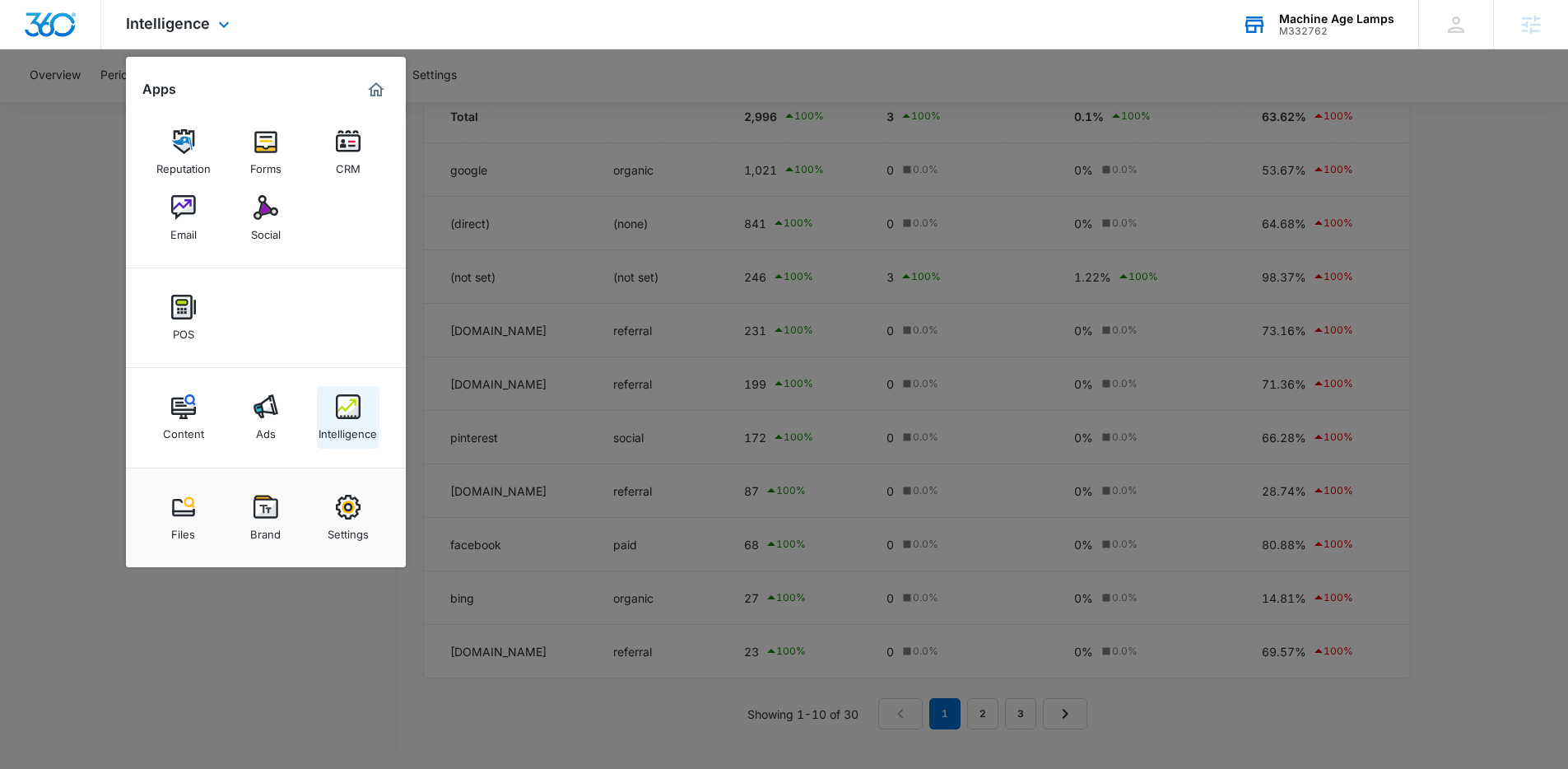
click at [348, 412] on img at bounding box center [348, 406] width 25 height 25
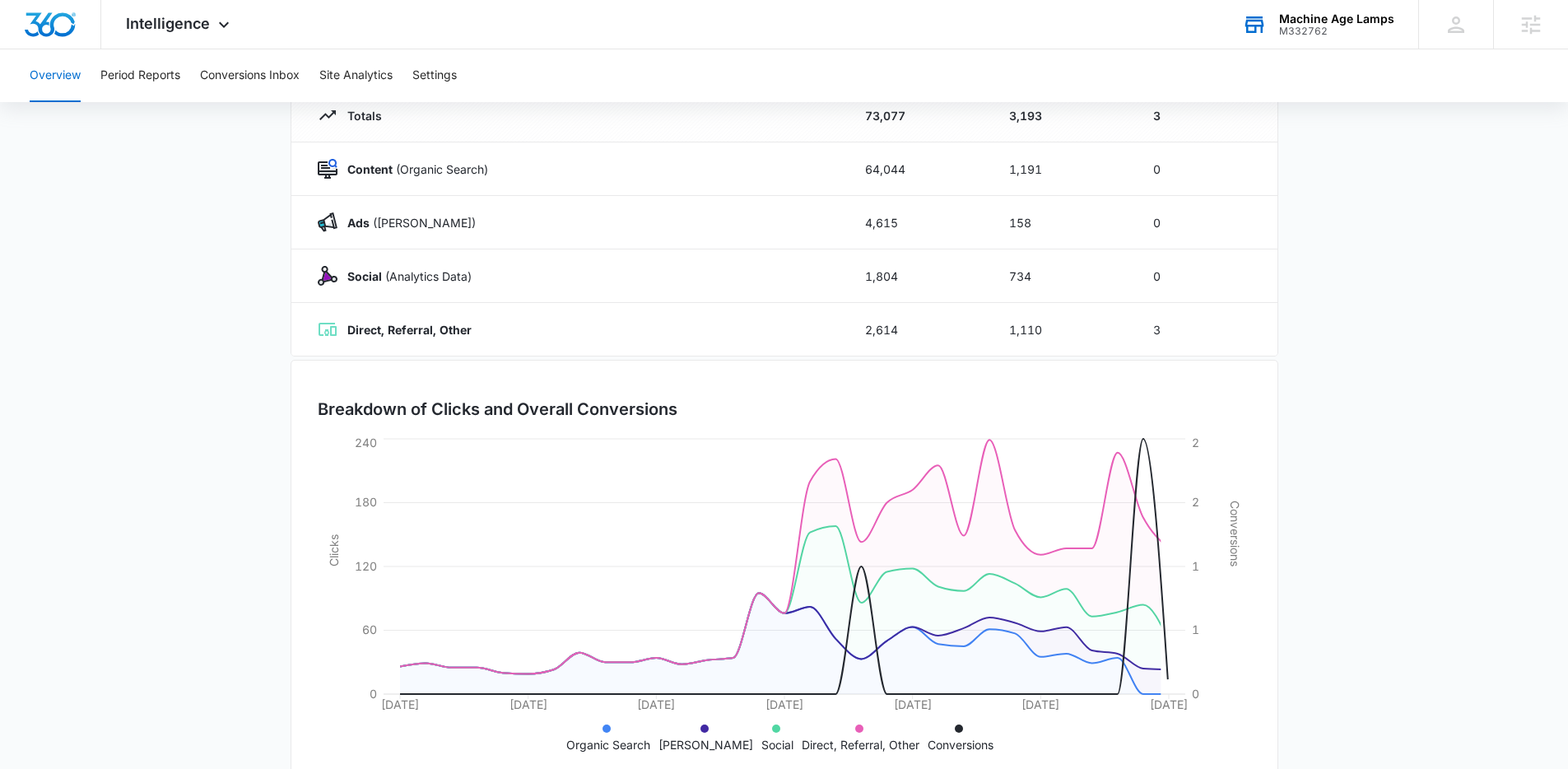
scroll to position [250, 0]
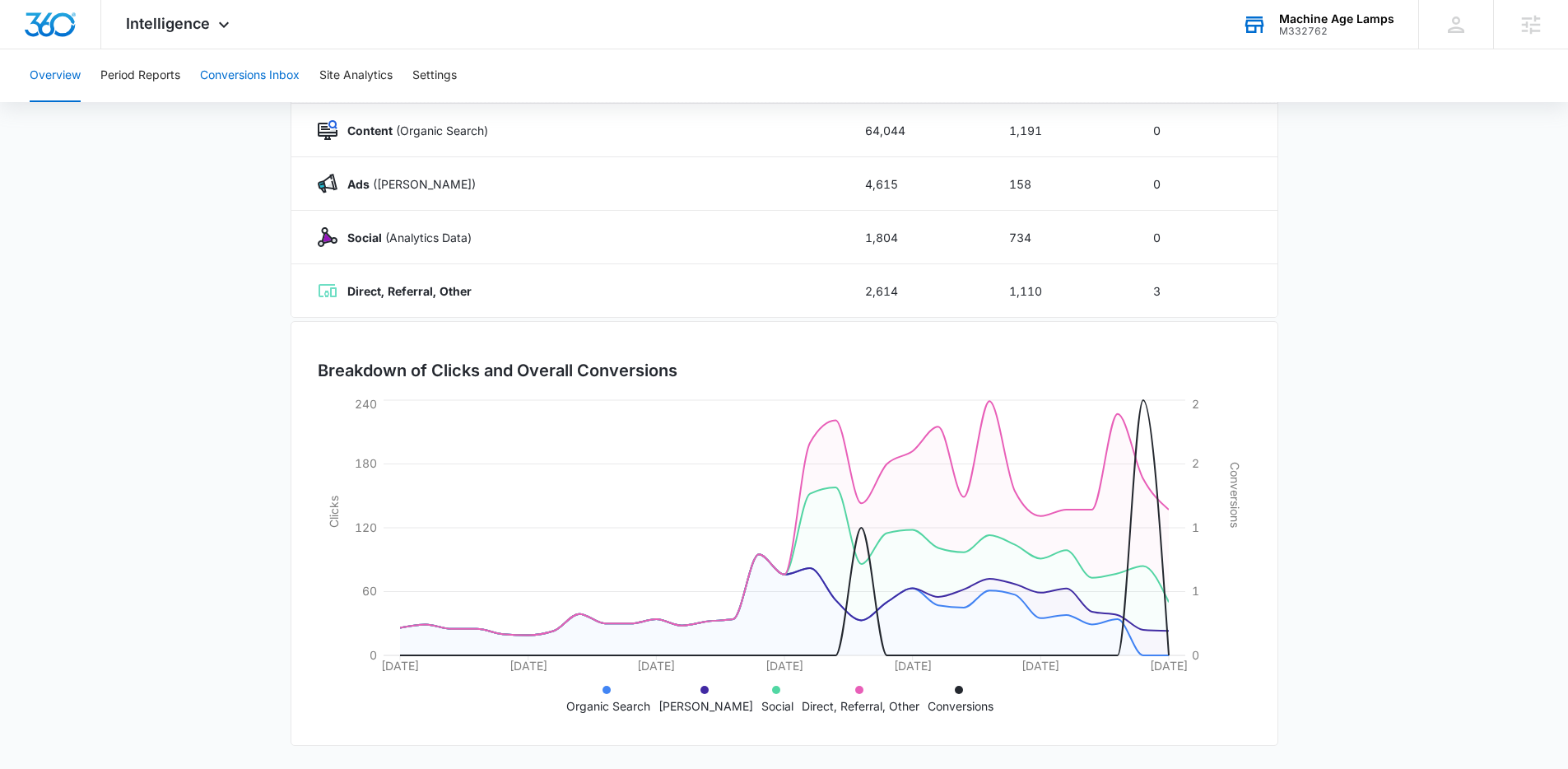
click at [226, 68] on button "Conversions Inbox" at bounding box center [250, 76] width 99 height 53
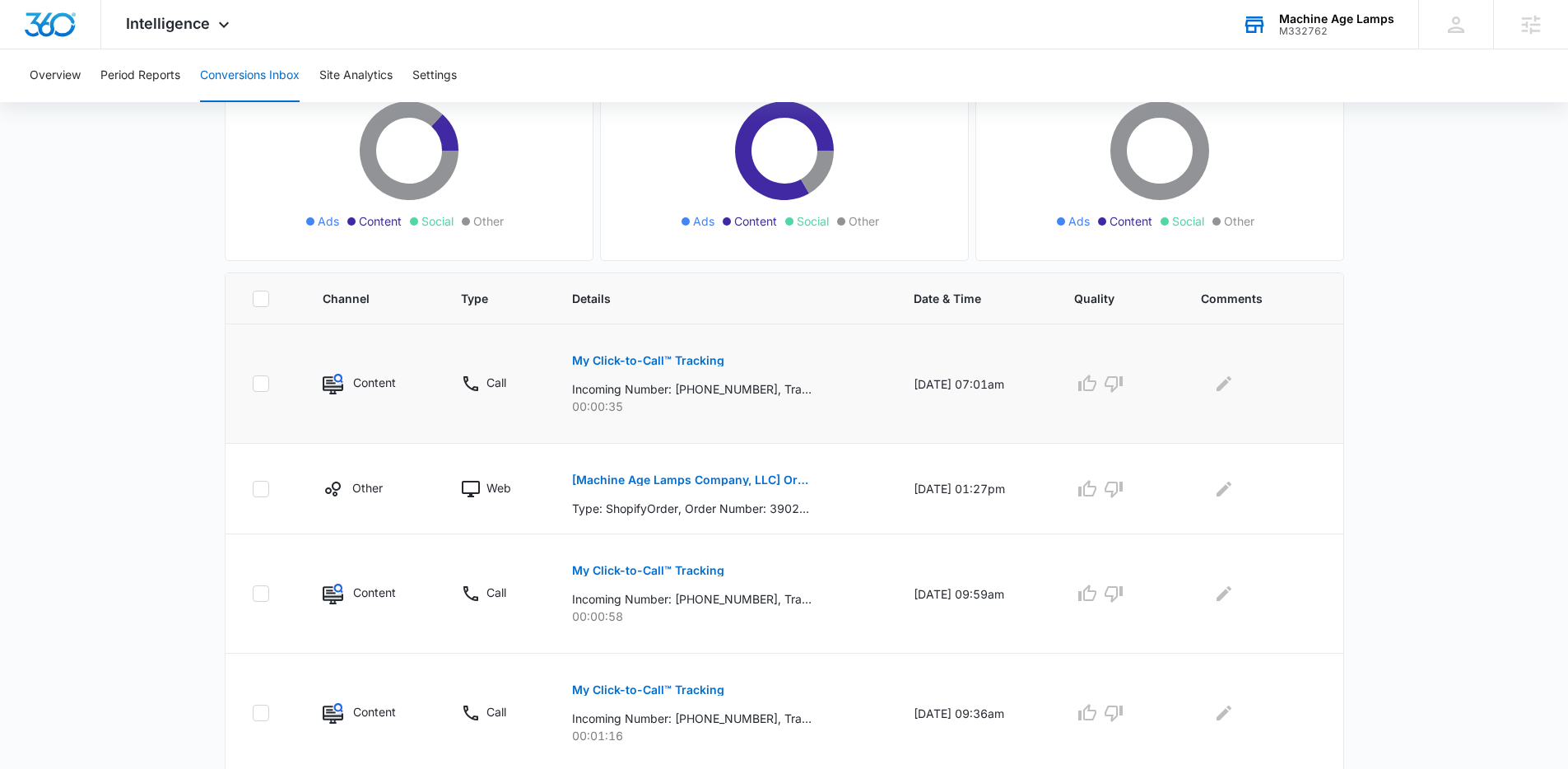
scroll to position [198, 0]
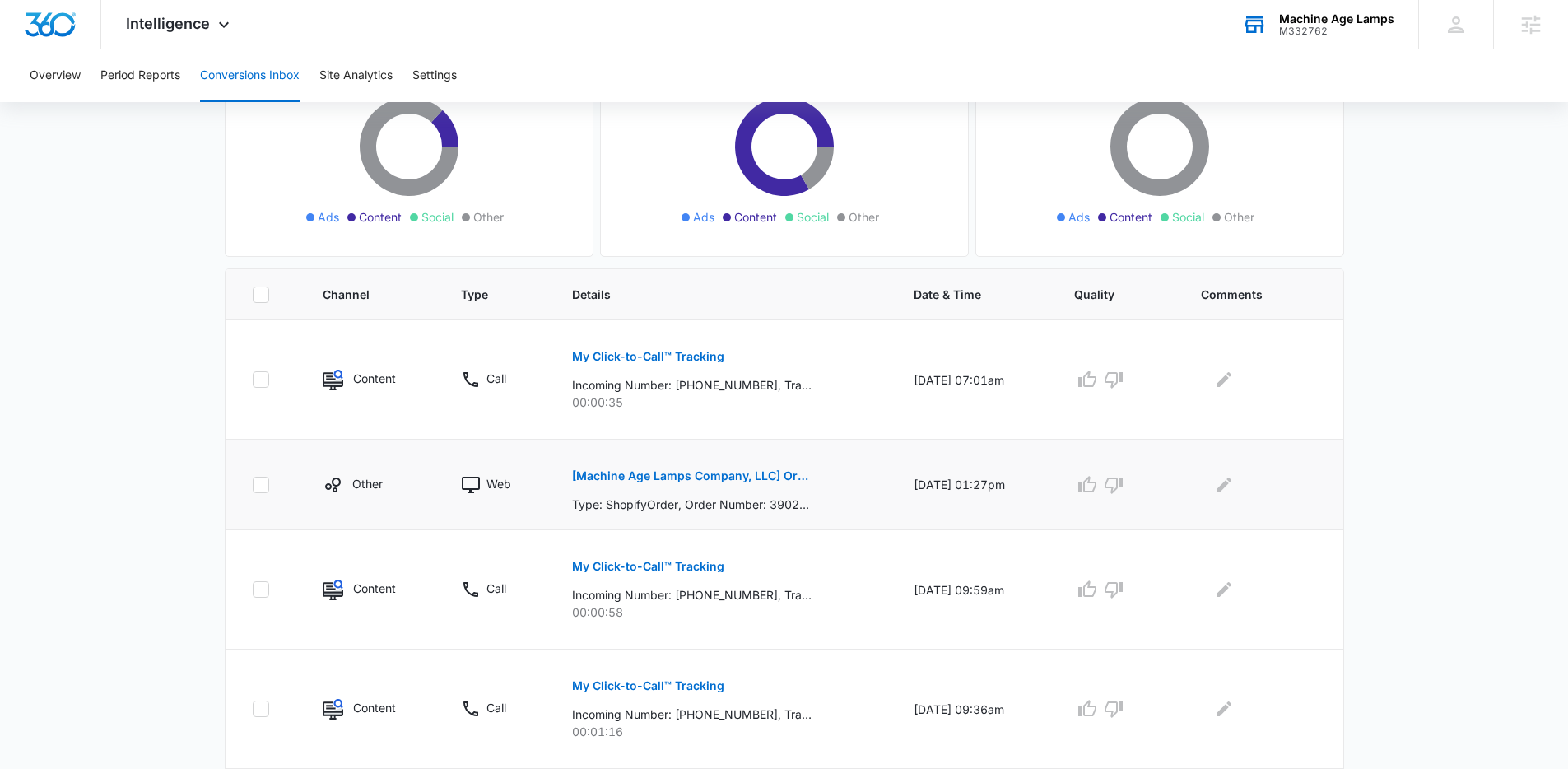
click at [345, 490] on div "Other" at bounding box center [371, 484] width 99 height 20
click at [584, 474] on p "[Machine Age Lamps Company, LLC] Order #3902 placed by [PERSON_NAME]" at bounding box center [692, 475] width 240 height 12
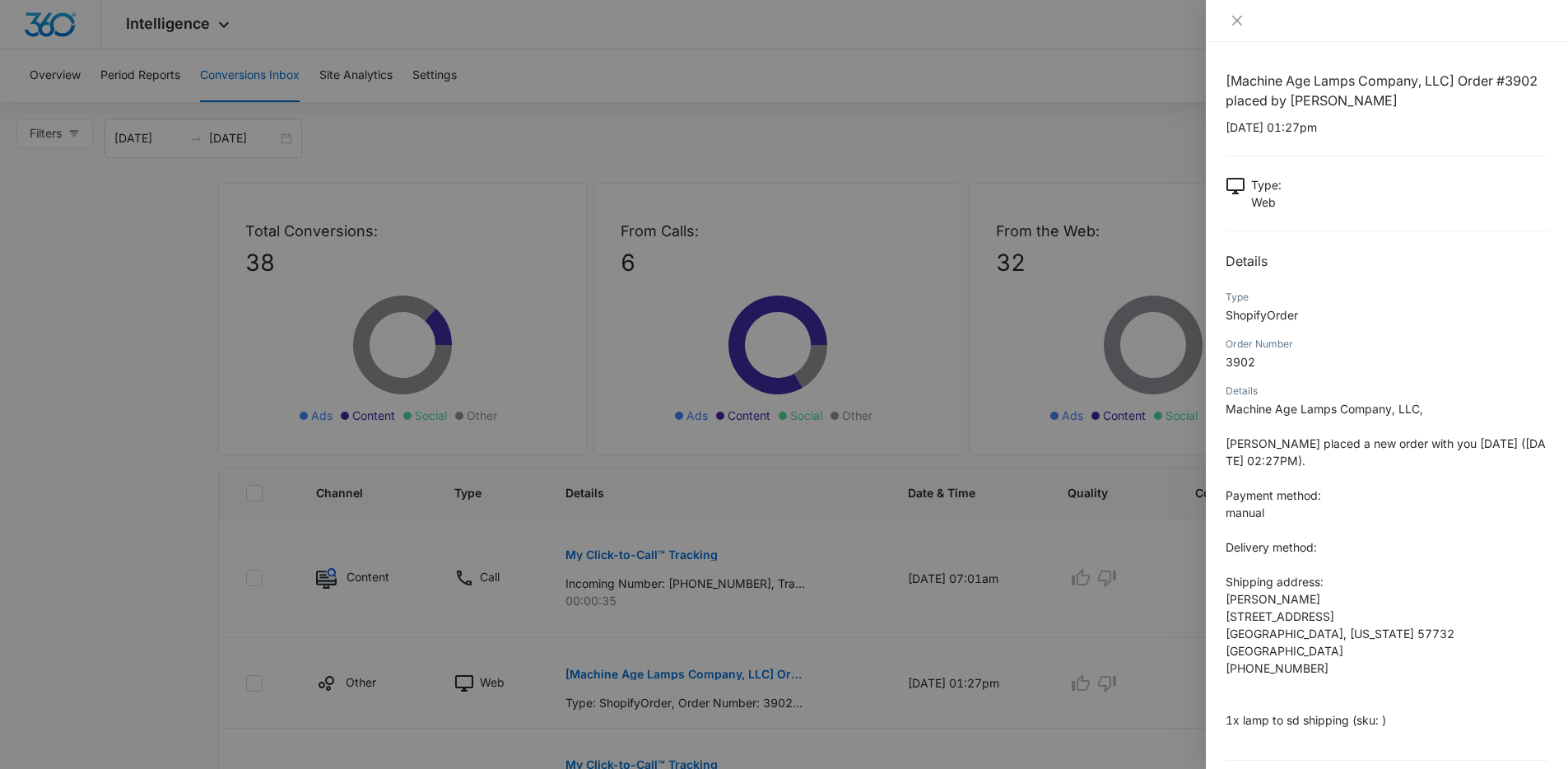
scroll to position [14, 0]
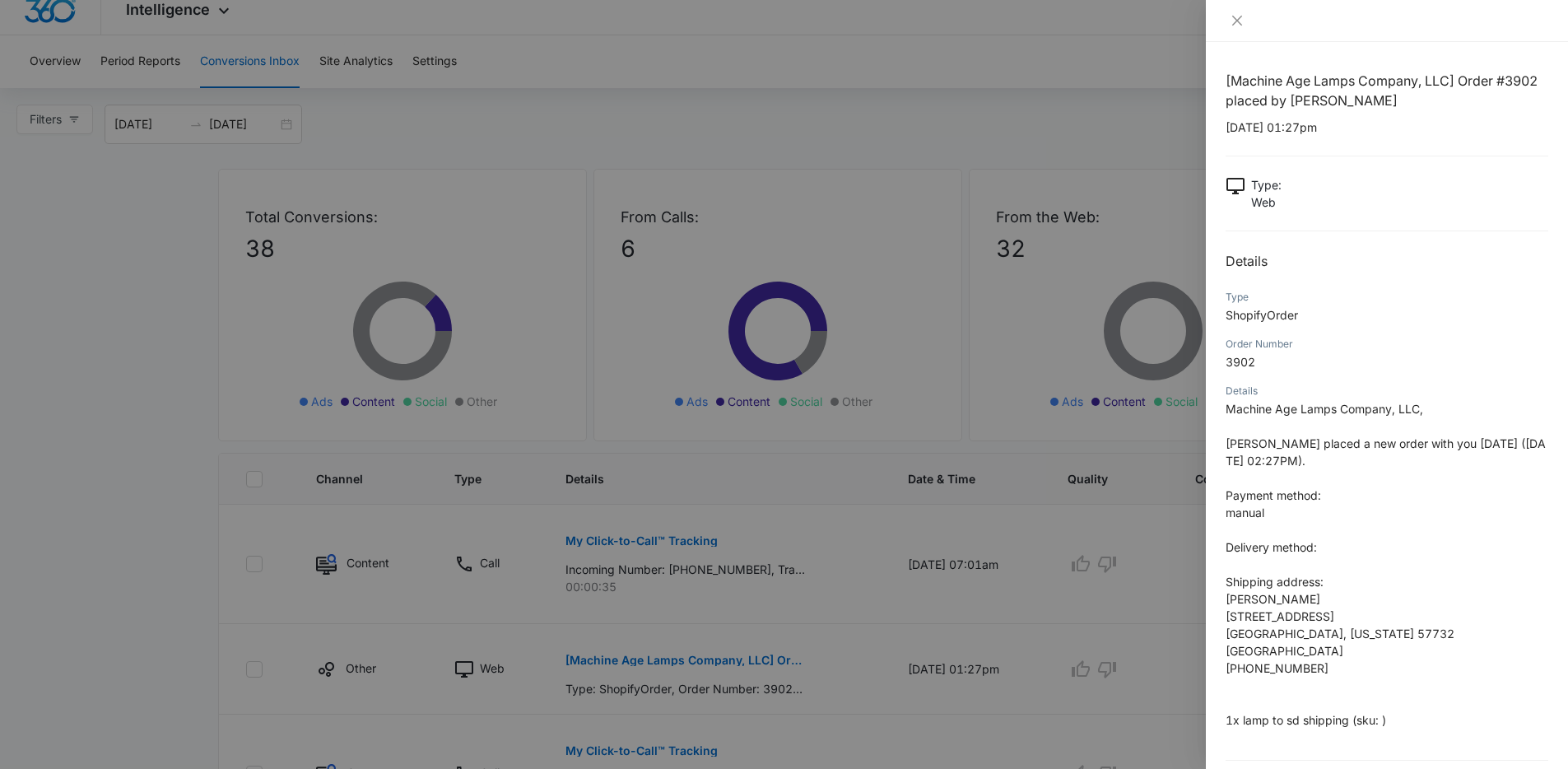
click at [509, 86] on div at bounding box center [784, 384] width 1568 height 769
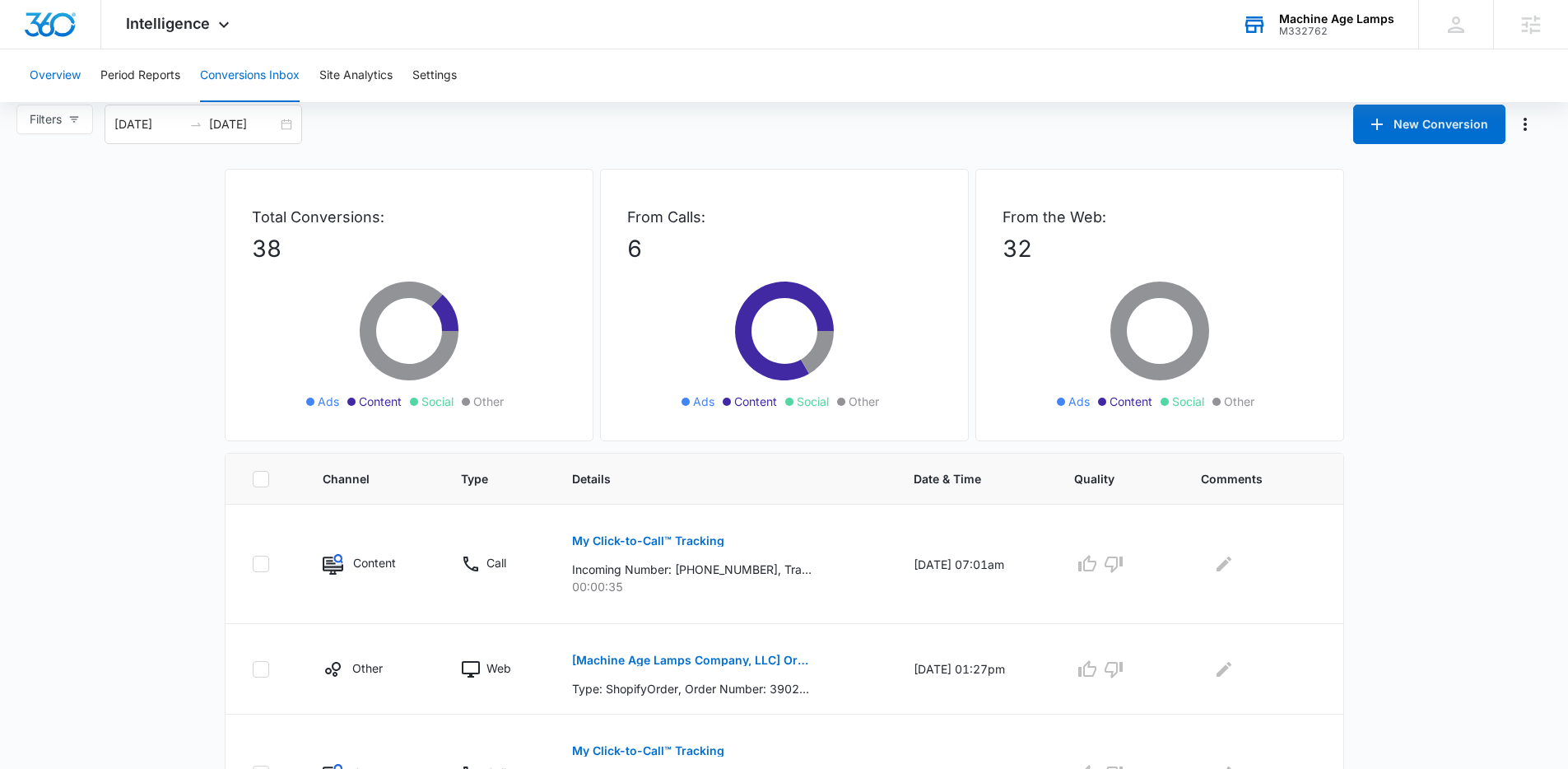
click at [68, 71] on button "Overview" at bounding box center [55, 76] width 51 height 53
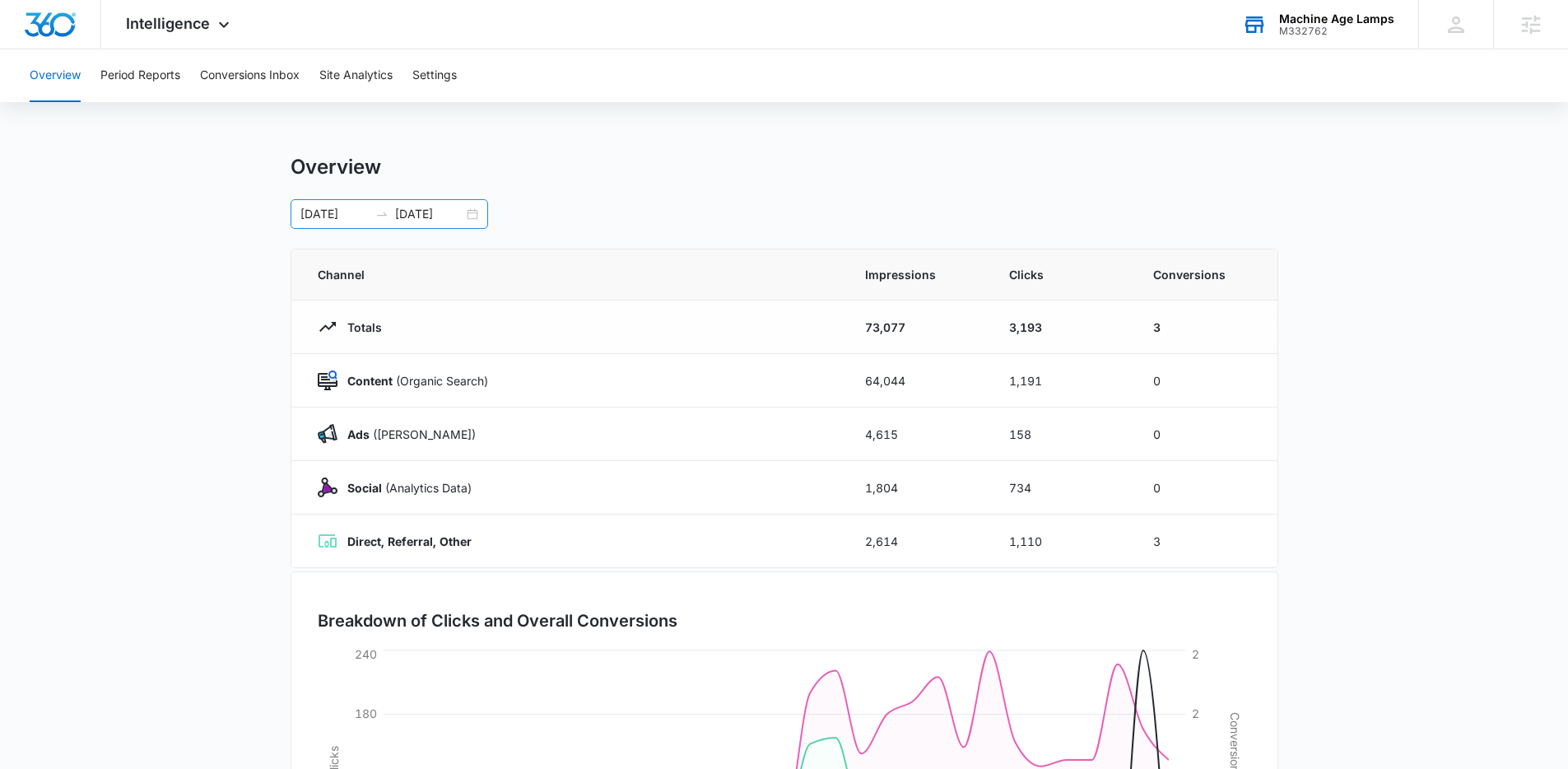
click at [420, 216] on input "[DATE]" at bounding box center [429, 214] width 69 height 18
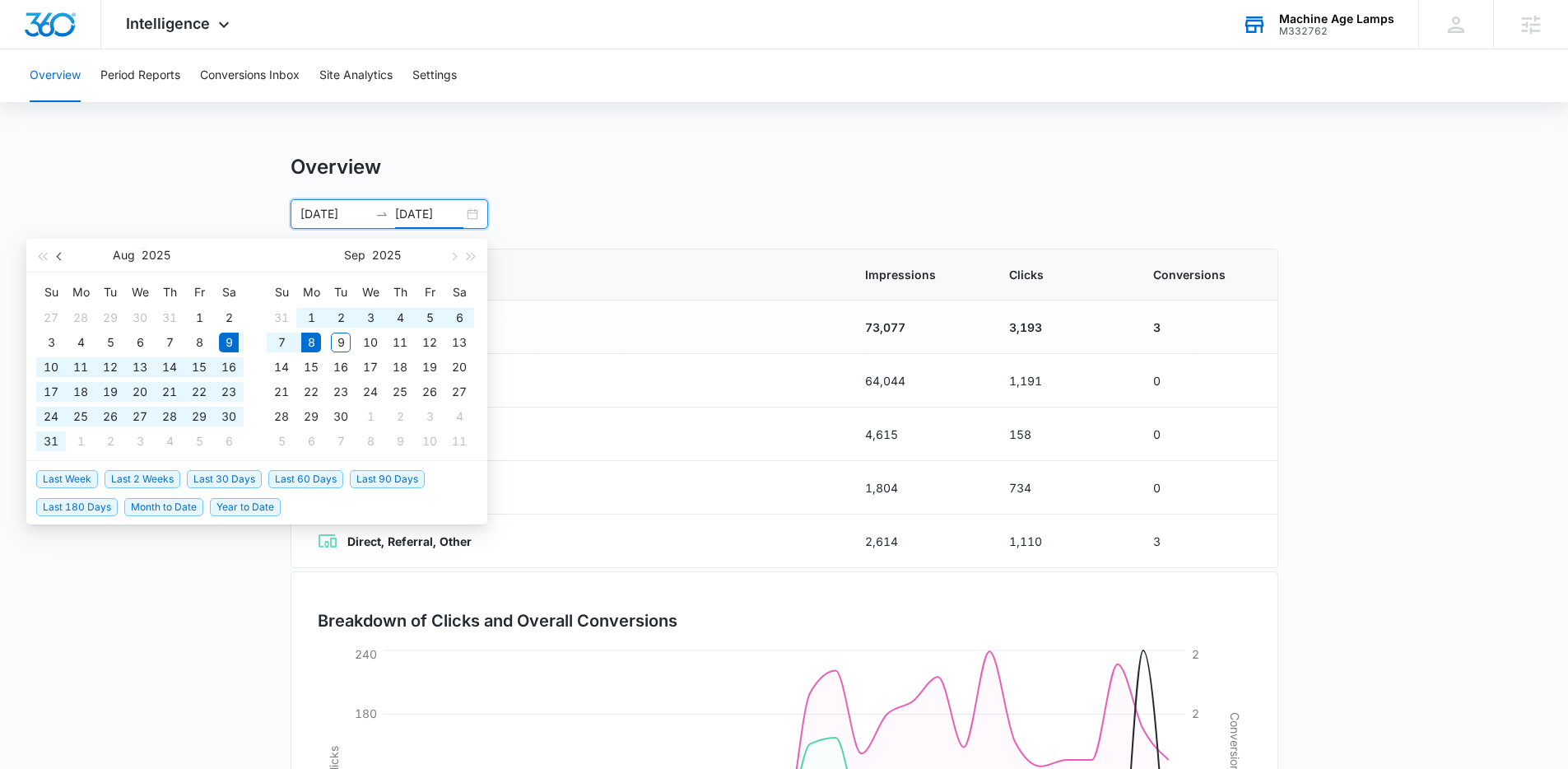
click at [60, 256] on span "button" at bounding box center [61, 255] width 8 height 8
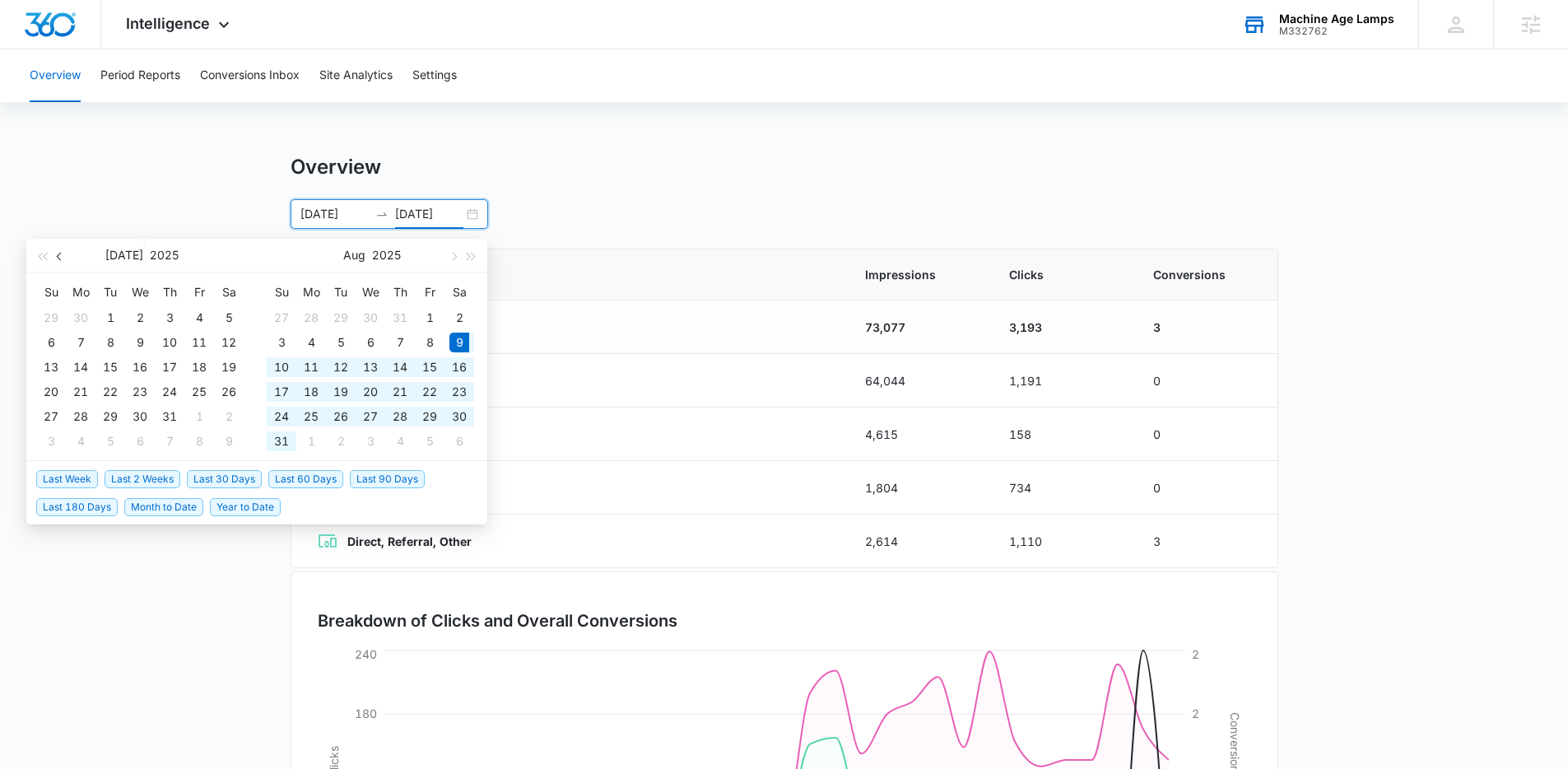
click at [60, 256] on span "button" at bounding box center [61, 255] width 8 height 8
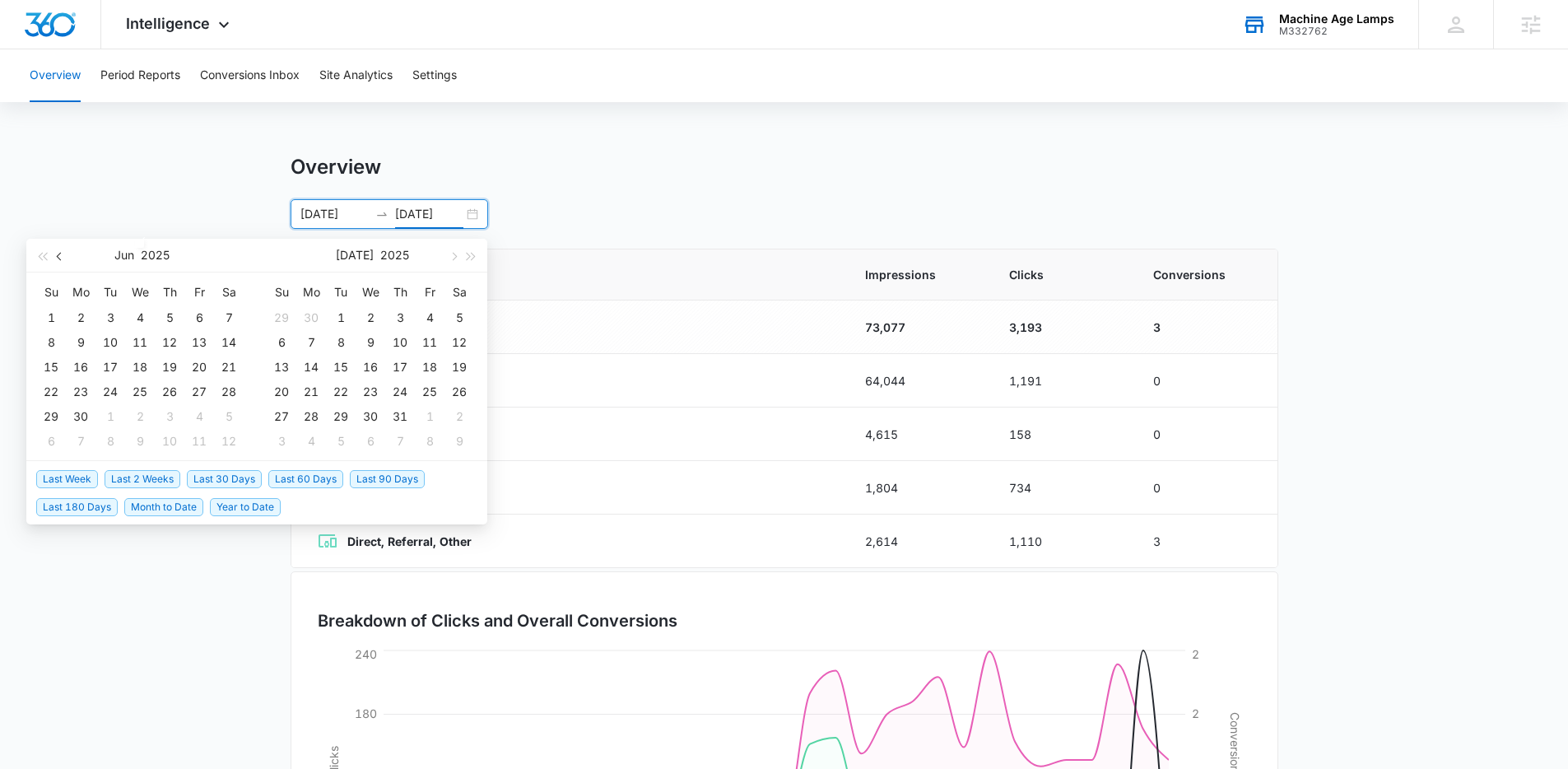
click at [60, 256] on span "button" at bounding box center [61, 255] width 8 height 8
type input "[DATE]"
click at [162, 315] on div "1" at bounding box center [170, 317] width 20 height 20
type input "[DATE]"
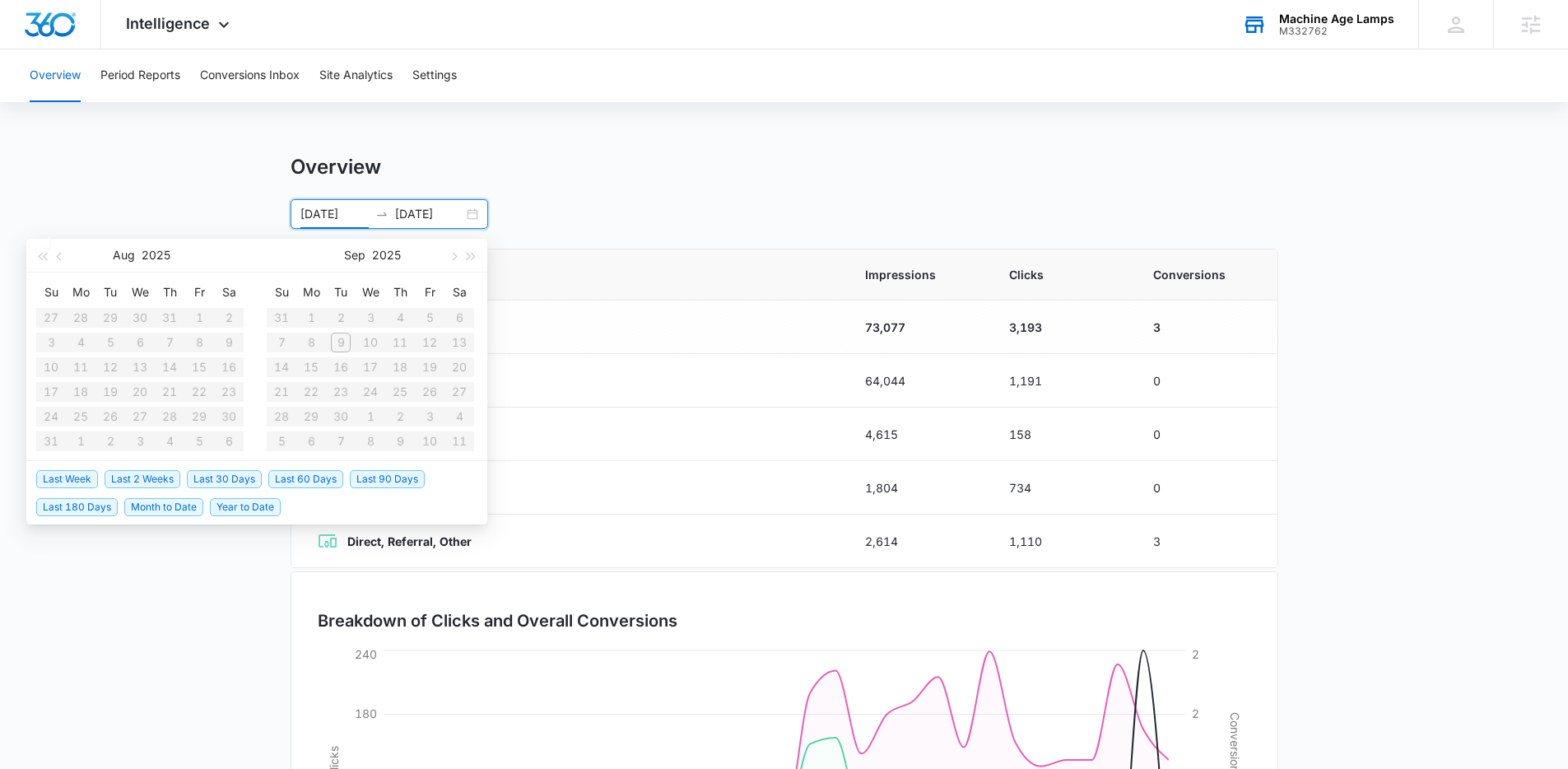
click at [170, 191] on main "Overview [DATE] [DATE] [DATE] Su Mo Tu We Th Fr Sa 27 28 29 30 31 1 2 3 4 5 6 7…" at bounding box center [784, 587] width 1568 height 864
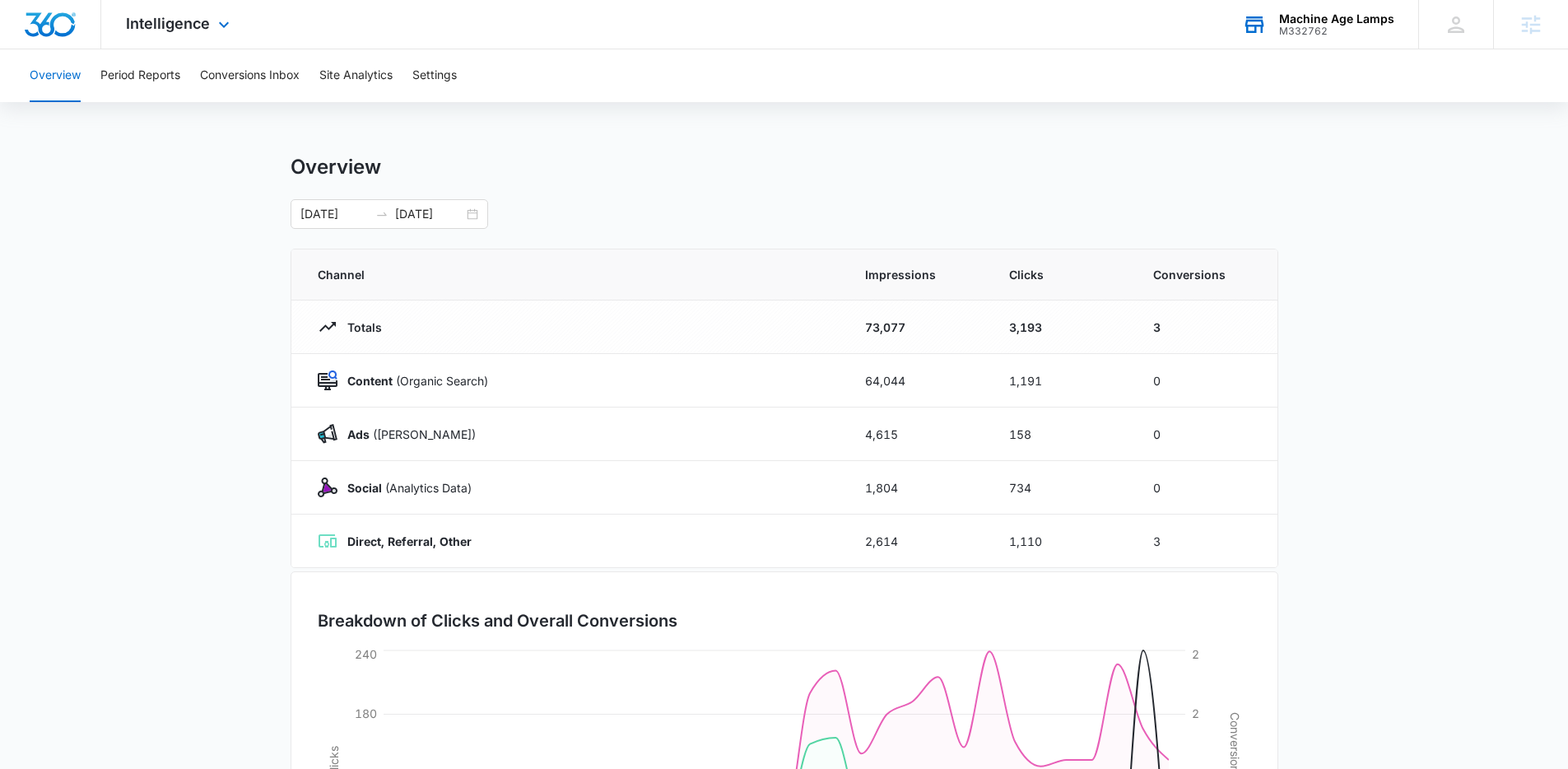
click at [179, 33] on div "Intelligence Apps Reputation Forms CRM Email Social POS Content Ads Intelligenc…" at bounding box center [180, 24] width 157 height 48
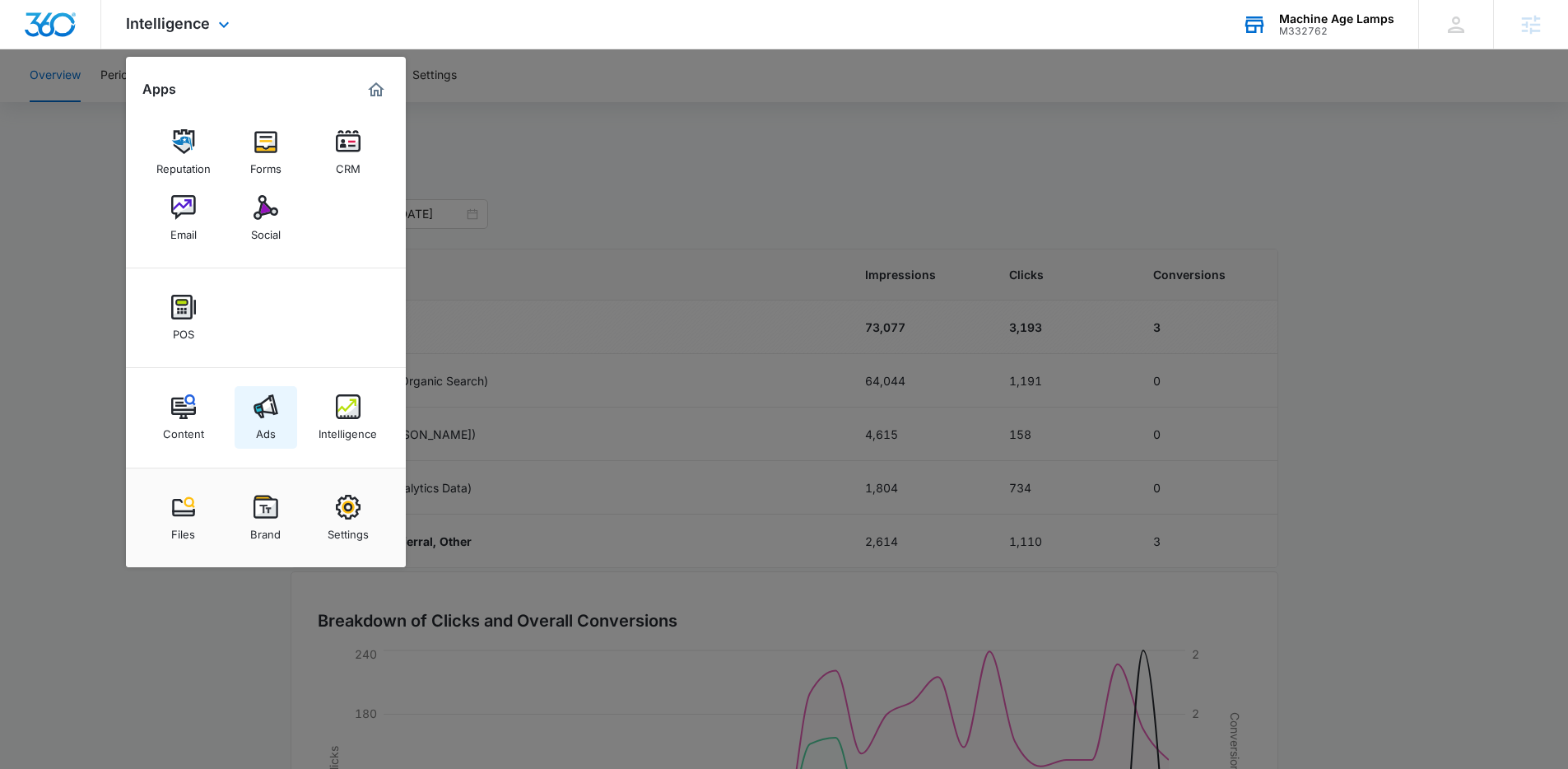
click at [252, 396] on link "Ads" at bounding box center [266, 417] width 63 height 63
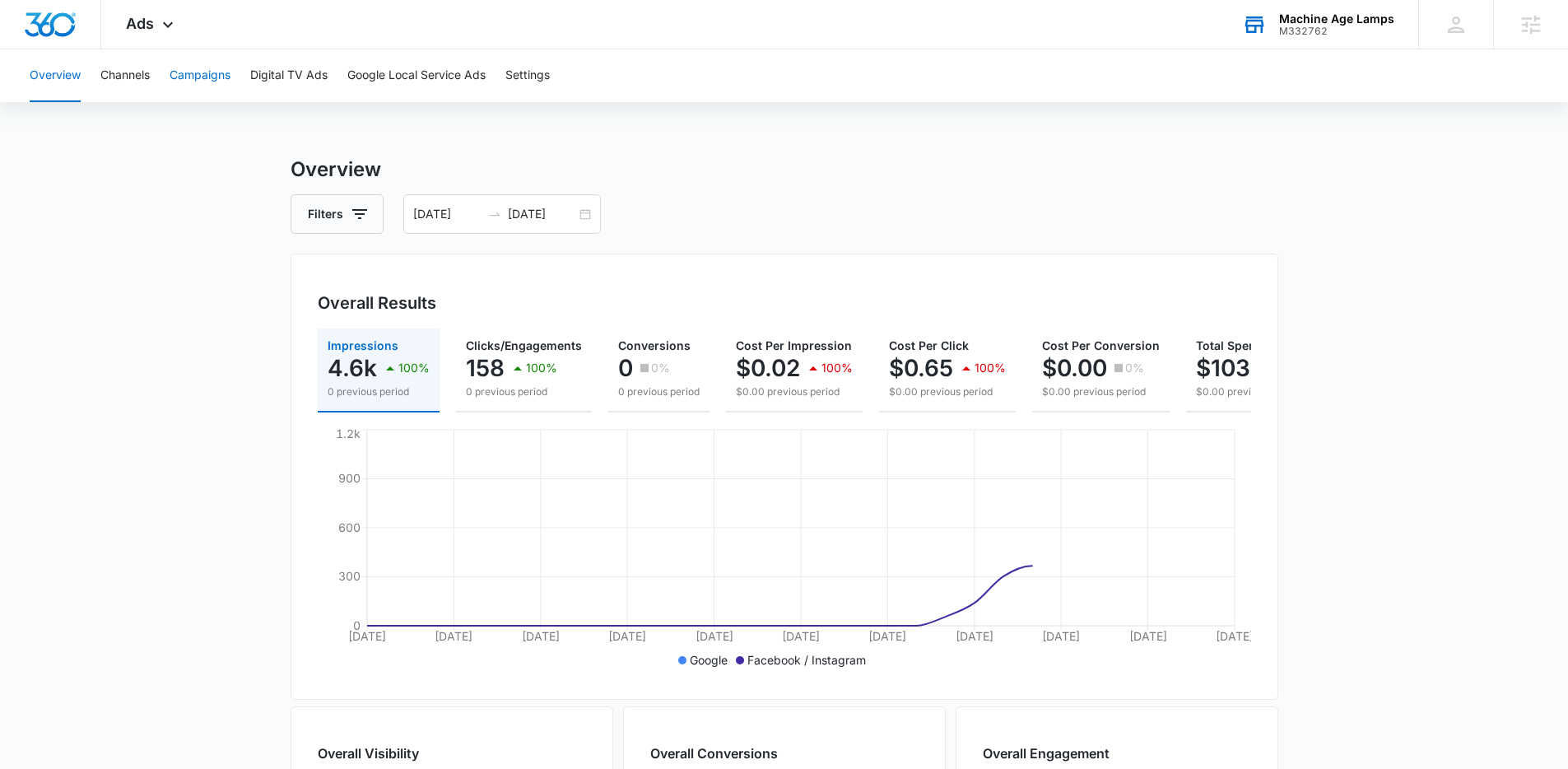
click at [212, 79] on button "Campaigns" at bounding box center [200, 76] width 61 height 53
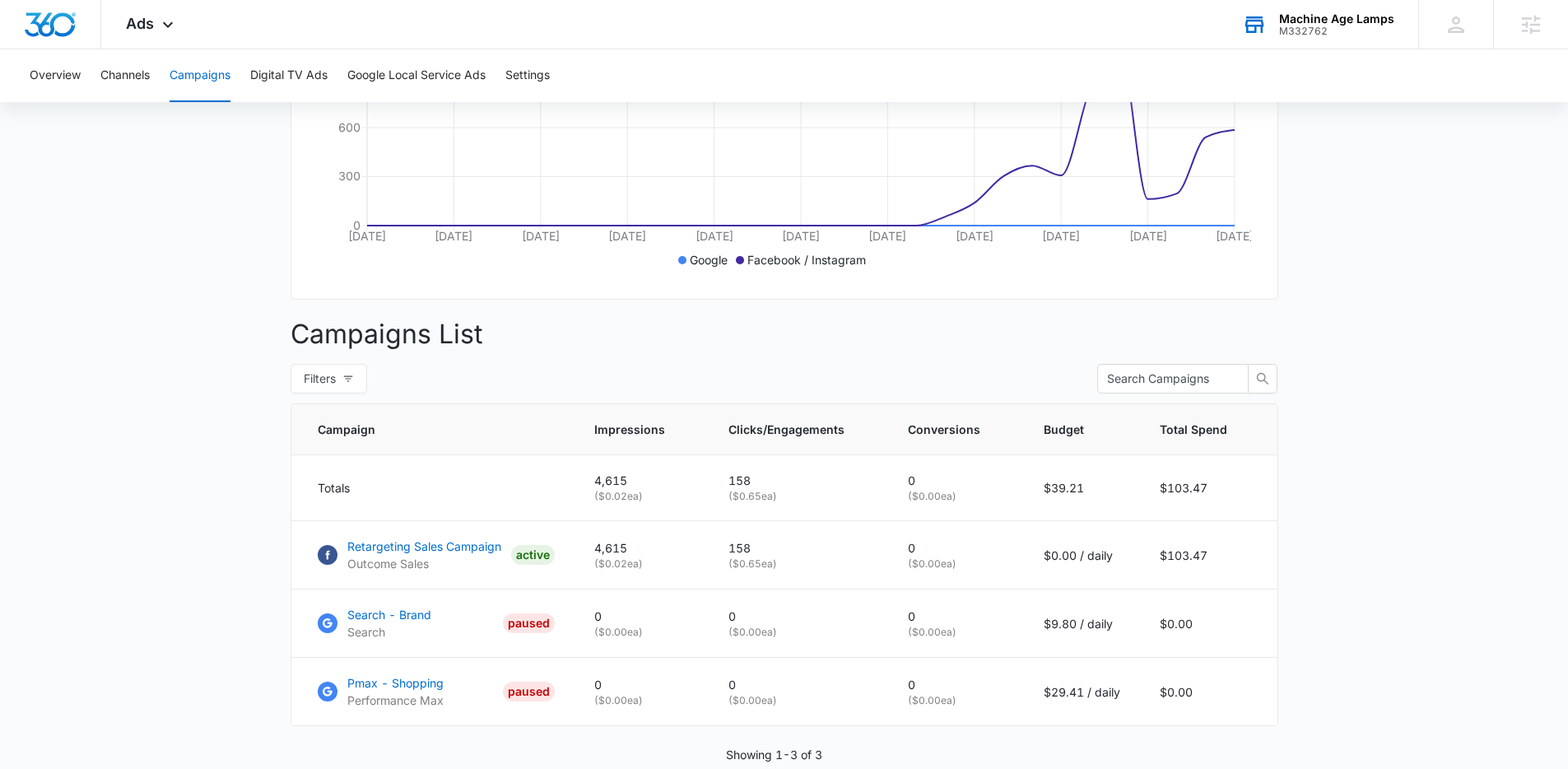
scroll to position [411, 0]
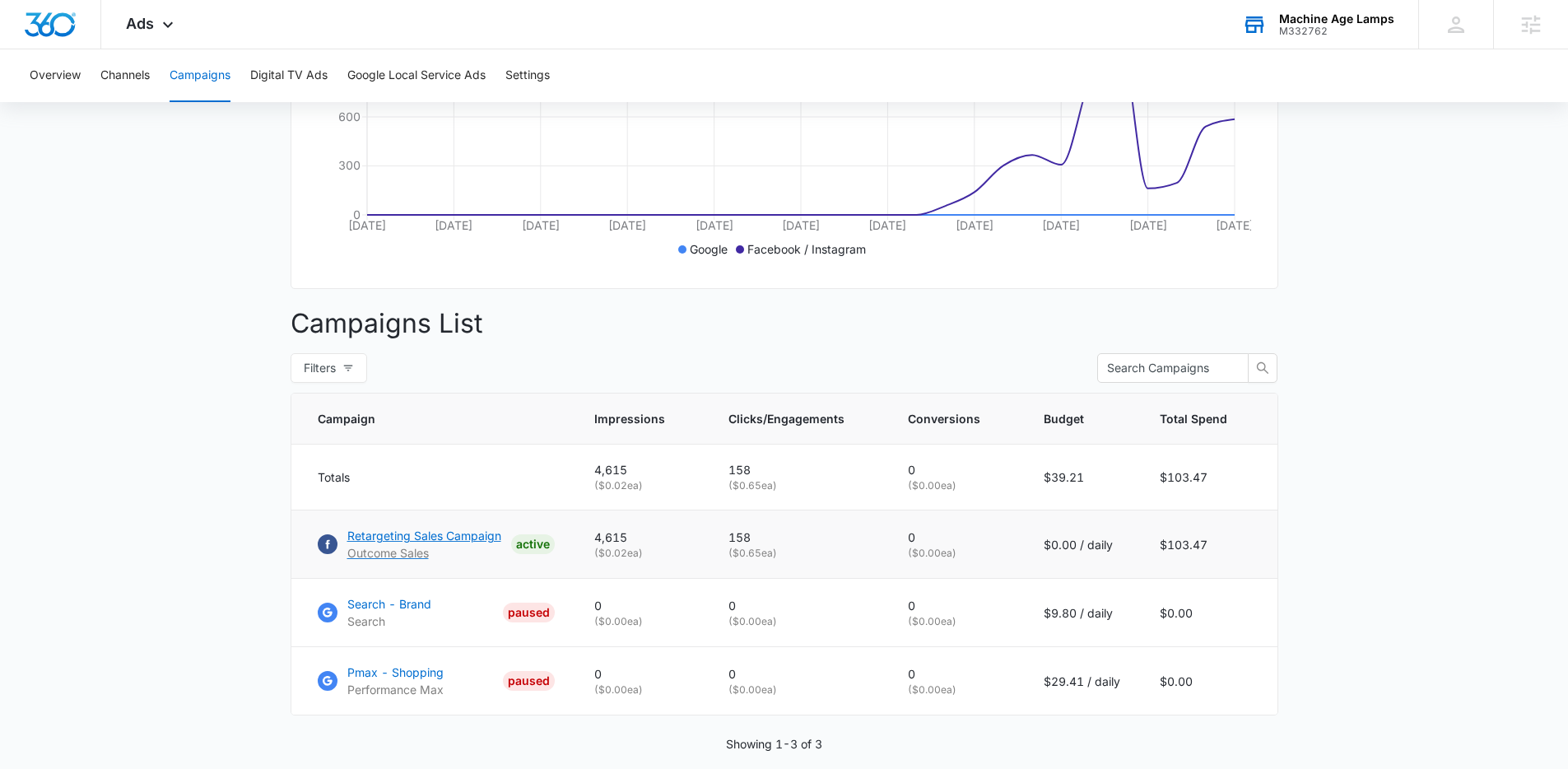
click at [380, 544] on p "Retargeting Sales Campaign" at bounding box center [424, 535] width 154 height 18
